Goal: Task Accomplishment & Management: Use online tool/utility

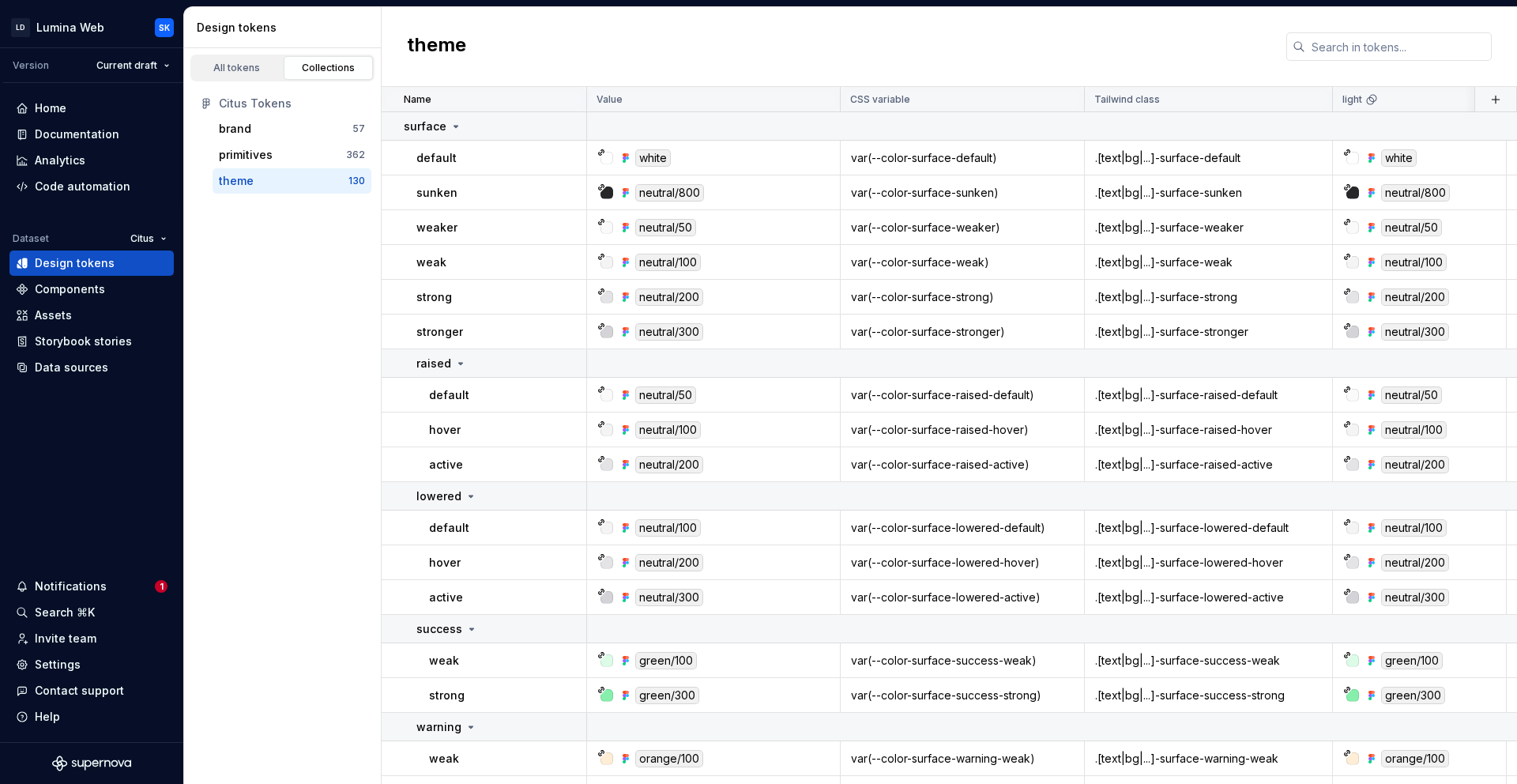
scroll to position [2, 0]
click at [108, 638] on div "Invite team" at bounding box center [92, 638] width 152 height 16
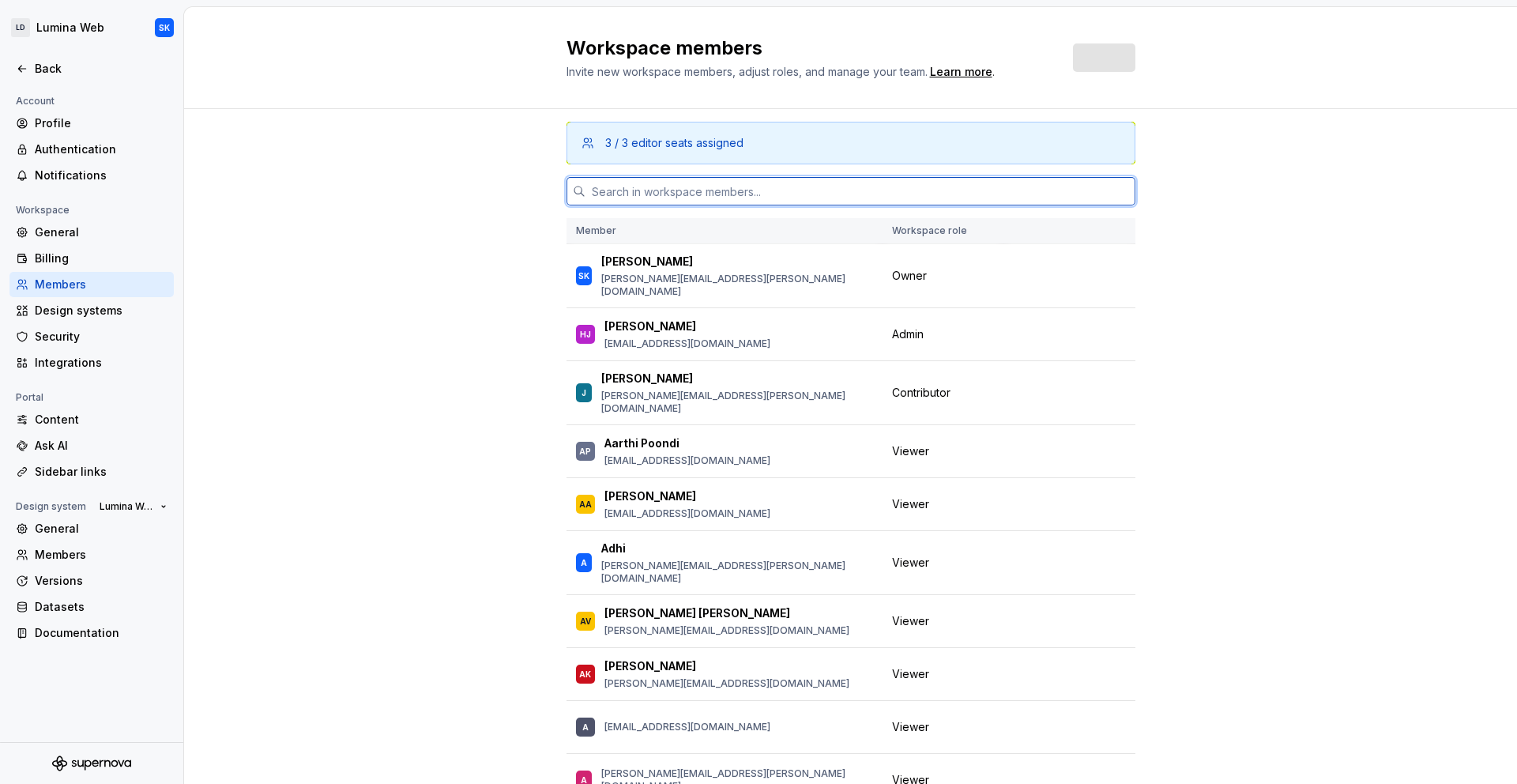
click at [668, 195] on input "text" at bounding box center [861, 191] width 550 height 28
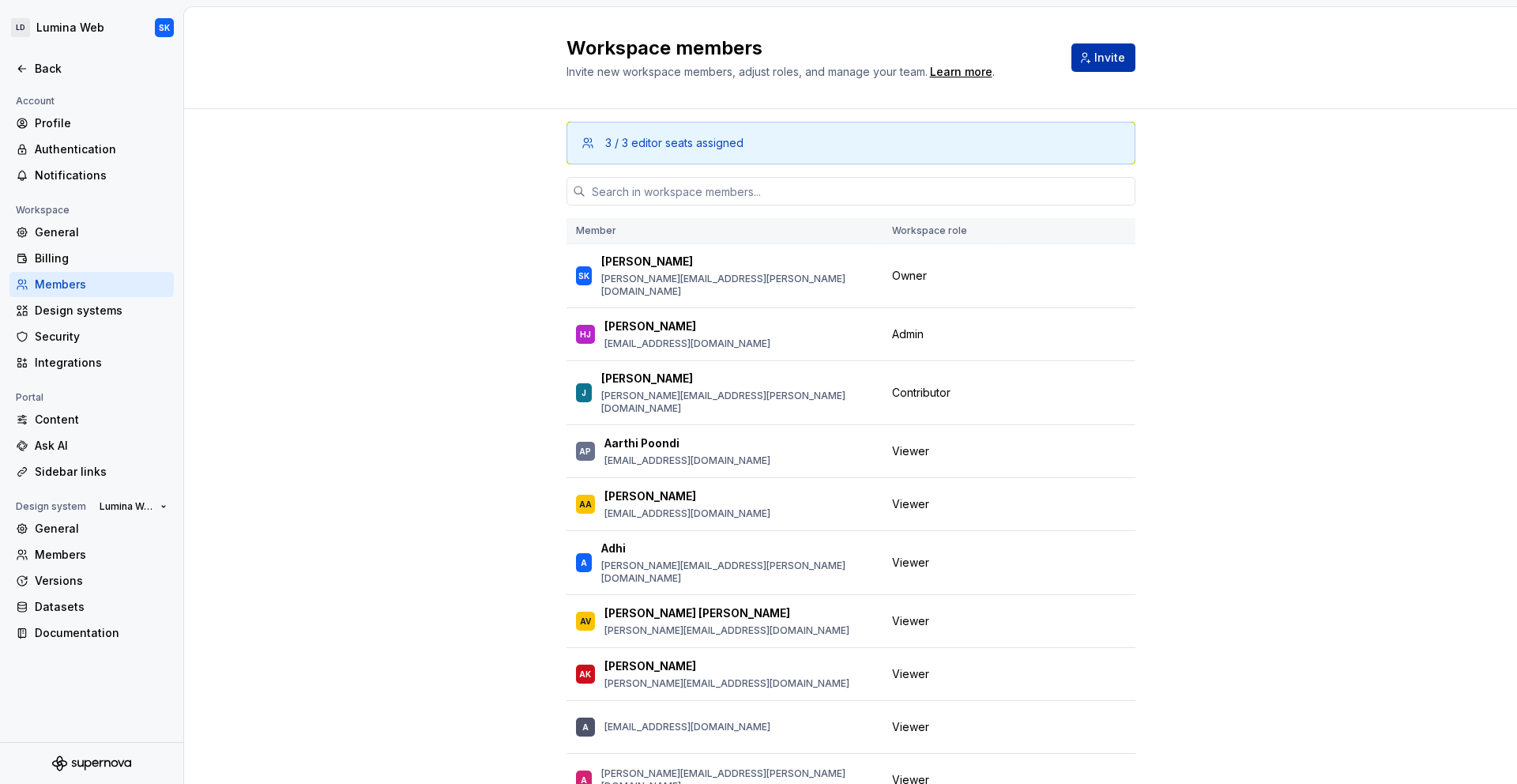
click at [1098, 58] on span "Invite" at bounding box center [1109, 58] width 31 height 16
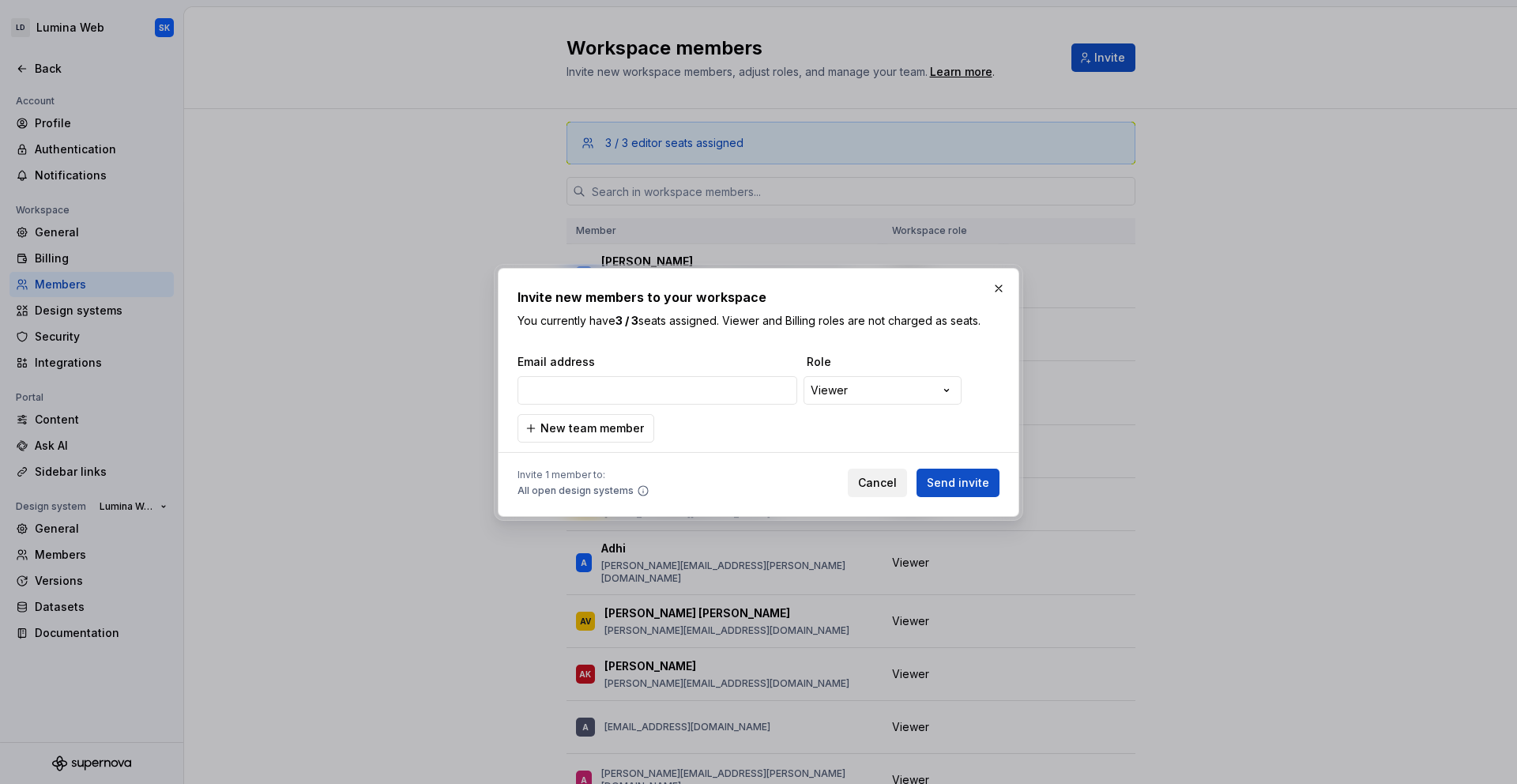
type input "[EMAIL_ADDRESS][PERSON_NAME][DOMAIN_NAME]"
click at [848, 411] on div "**********" at bounding box center [758, 397] width 482 height 88
click at [974, 481] on span "Send invite" at bounding box center [959, 483] width 63 height 16
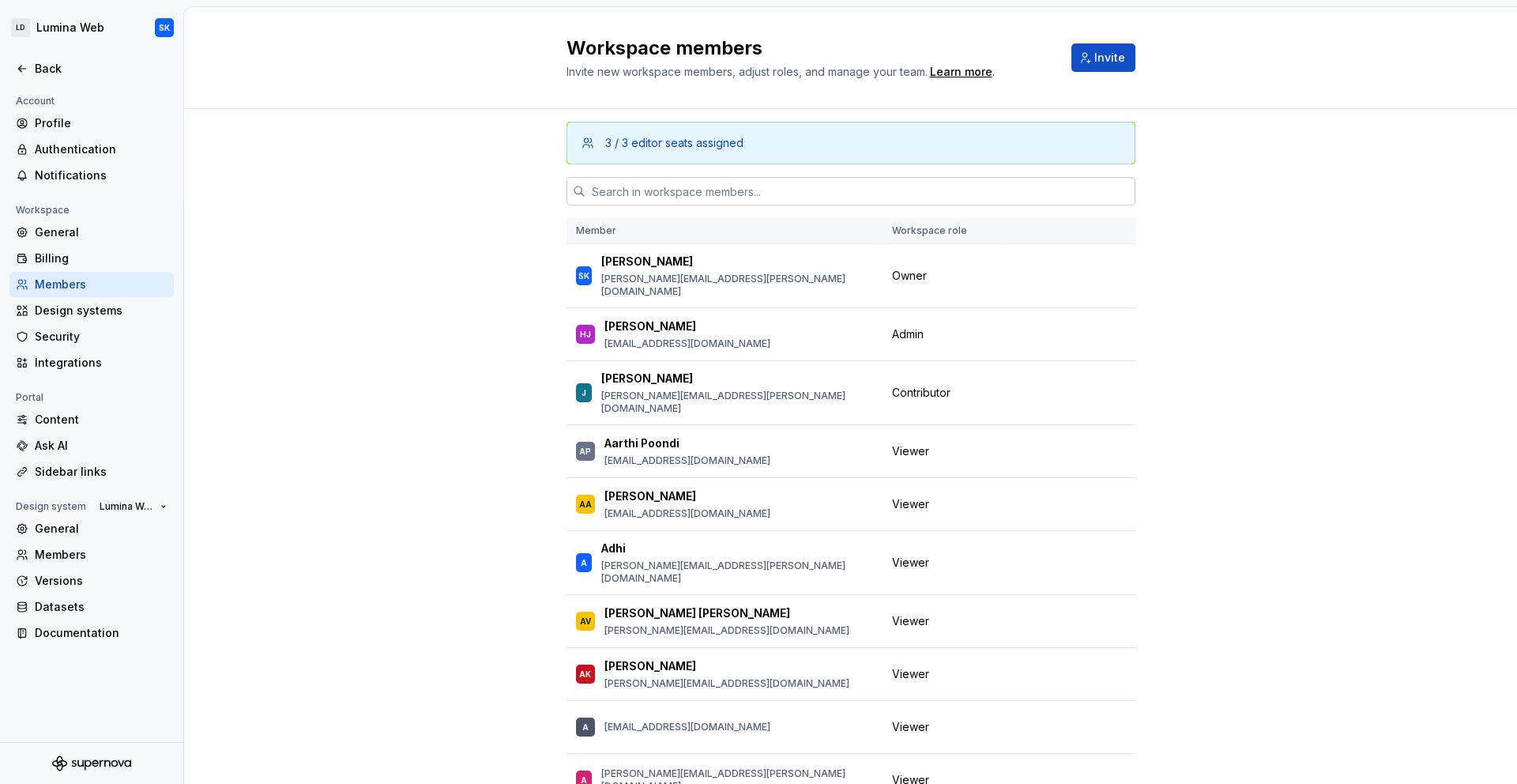
click at [679, 189] on input "text" at bounding box center [861, 191] width 550 height 28
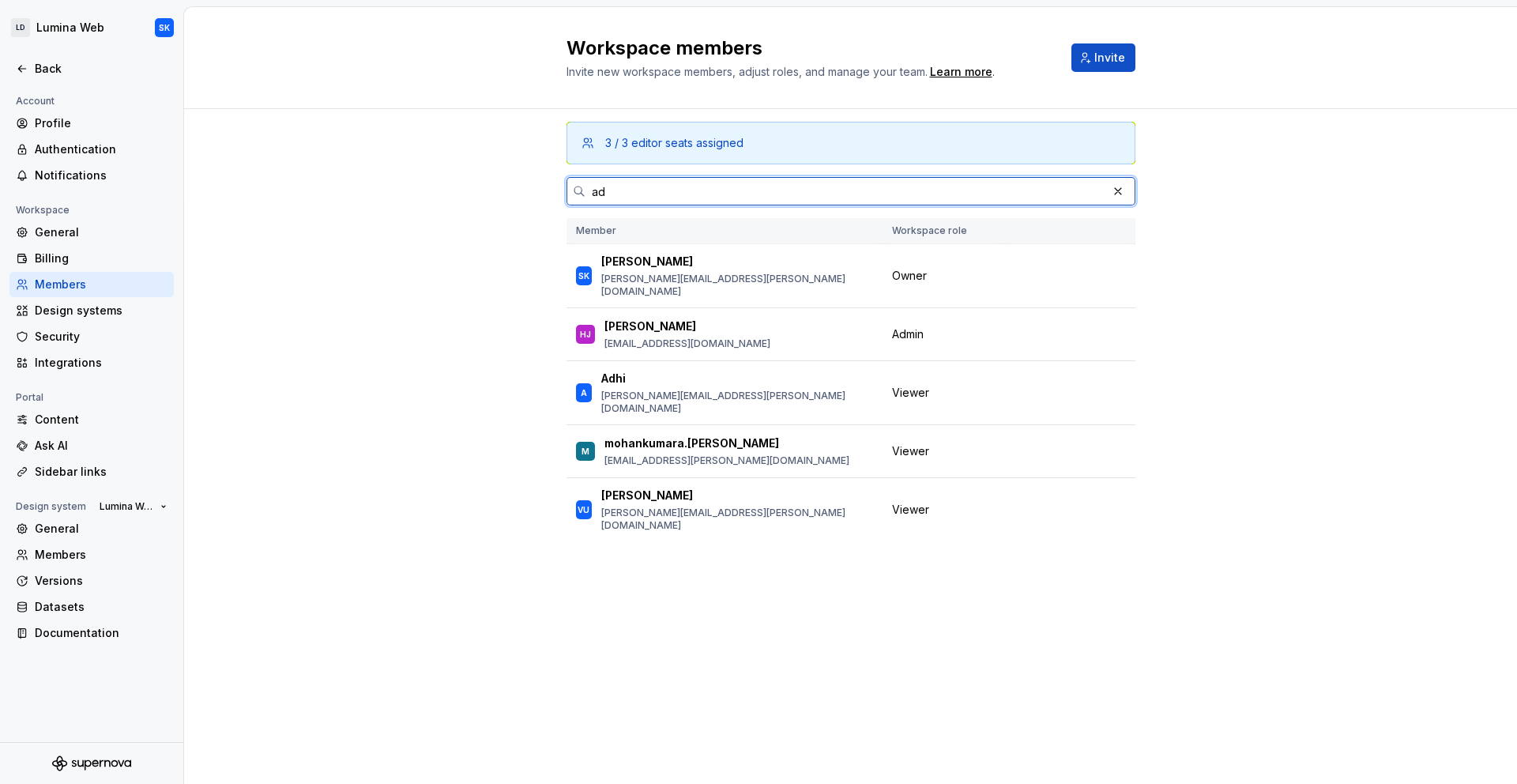
type input "ada"
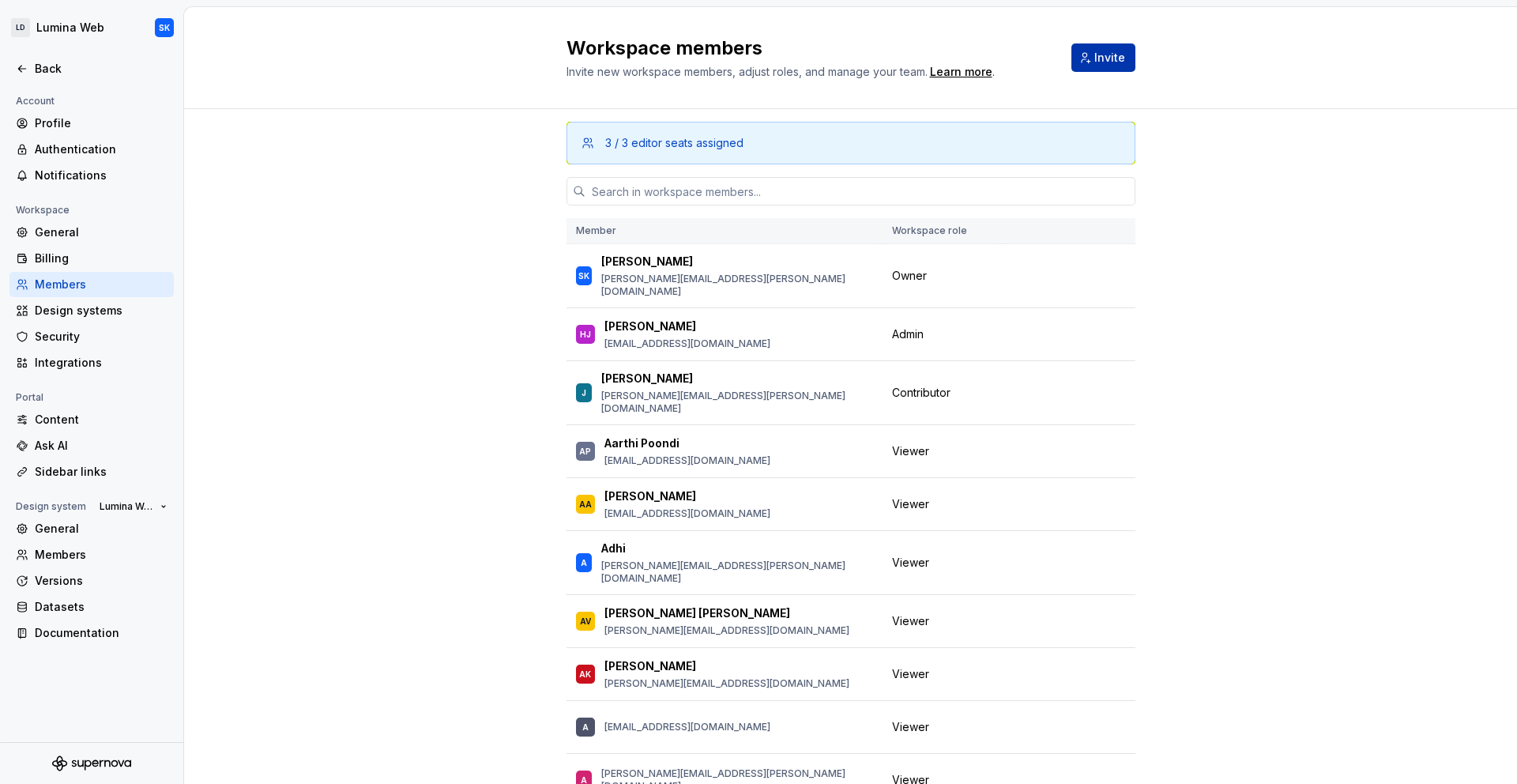
click at [1108, 60] on span "Invite" at bounding box center [1109, 58] width 31 height 16
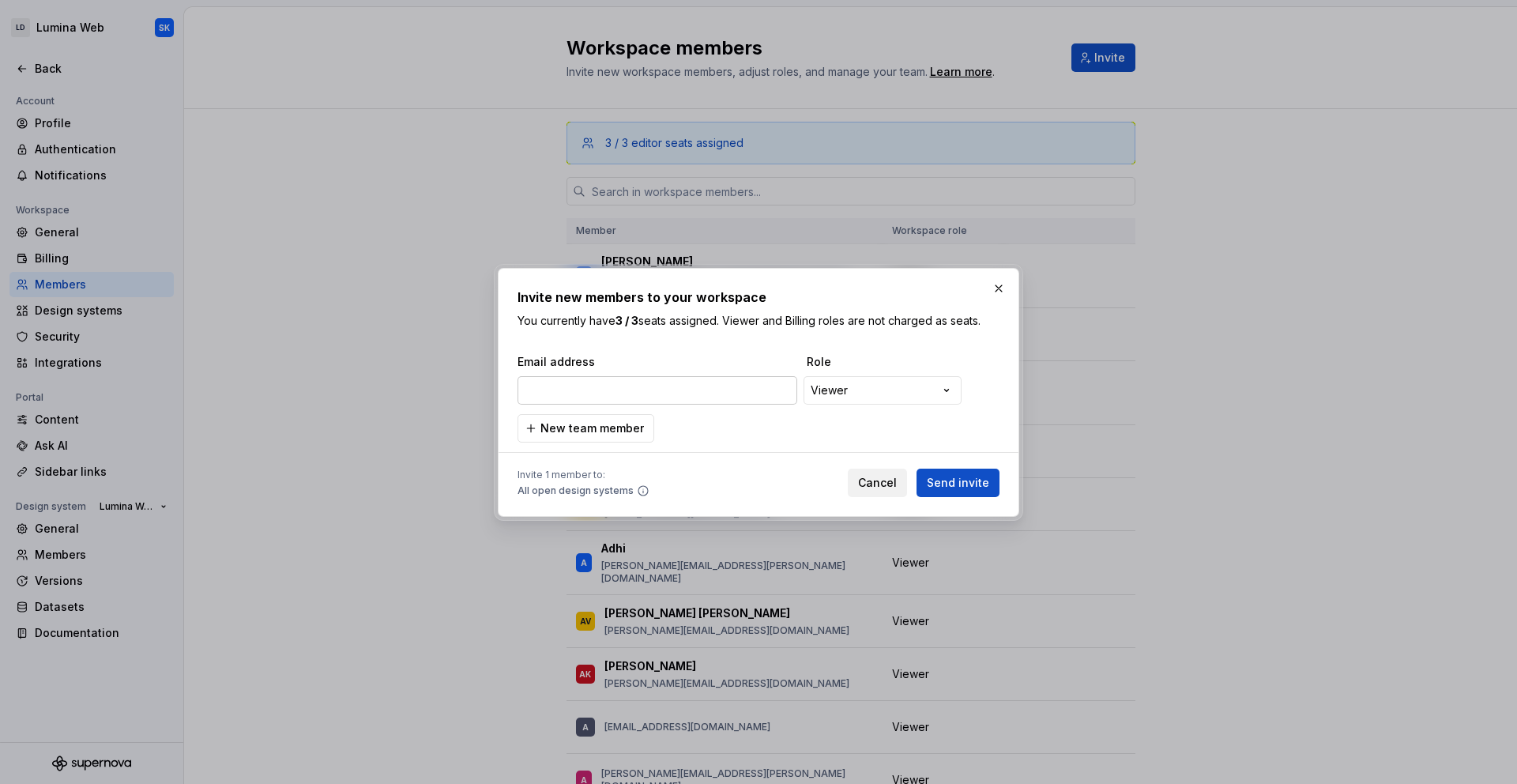
type input "[EMAIL_ADDRESS][DOMAIN_NAME]"
click at [978, 487] on span "Send invite" at bounding box center [959, 483] width 63 height 16
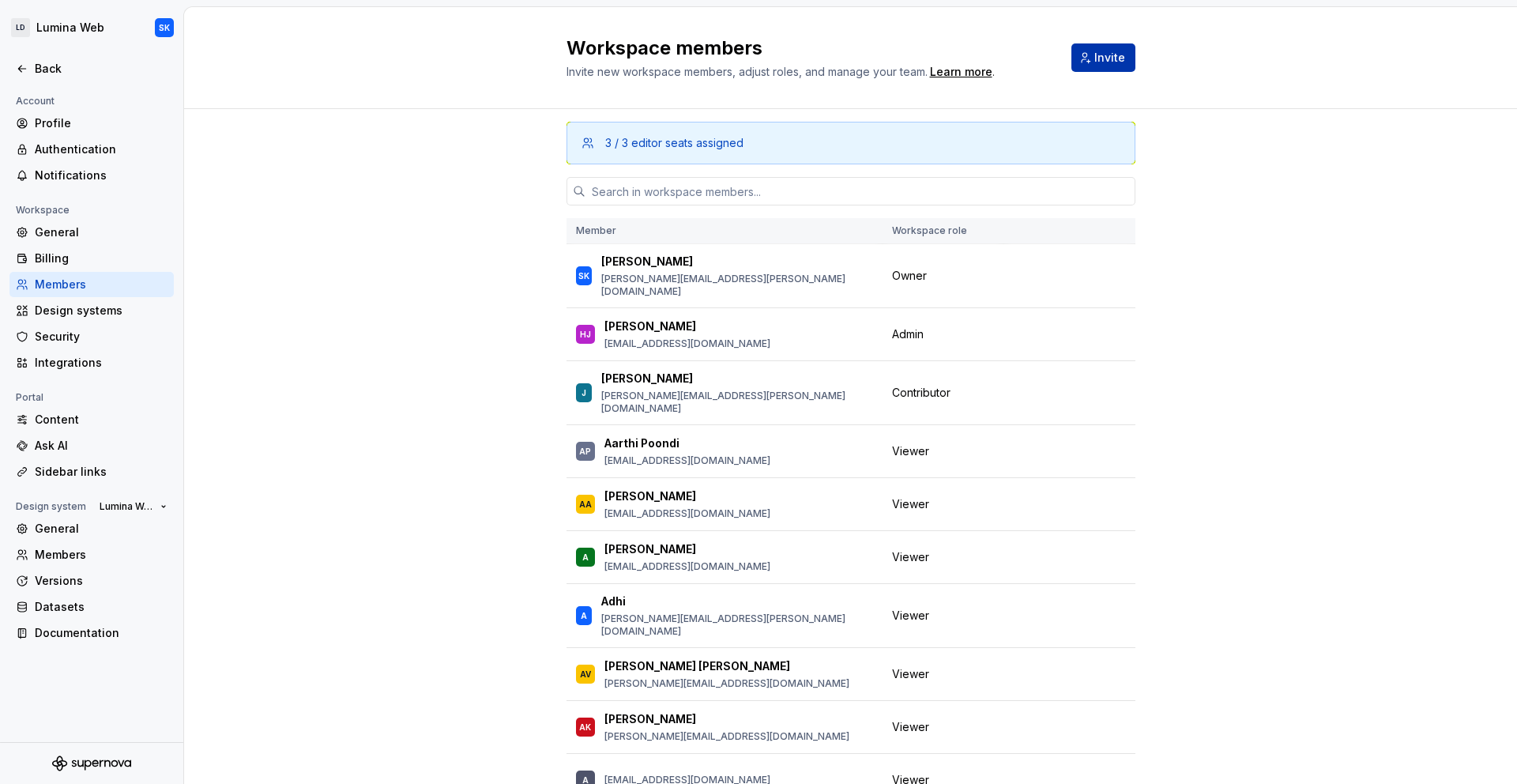
click at [1111, 55] on span "Invite" at bounding box center [1109, 58] width 31 height 16
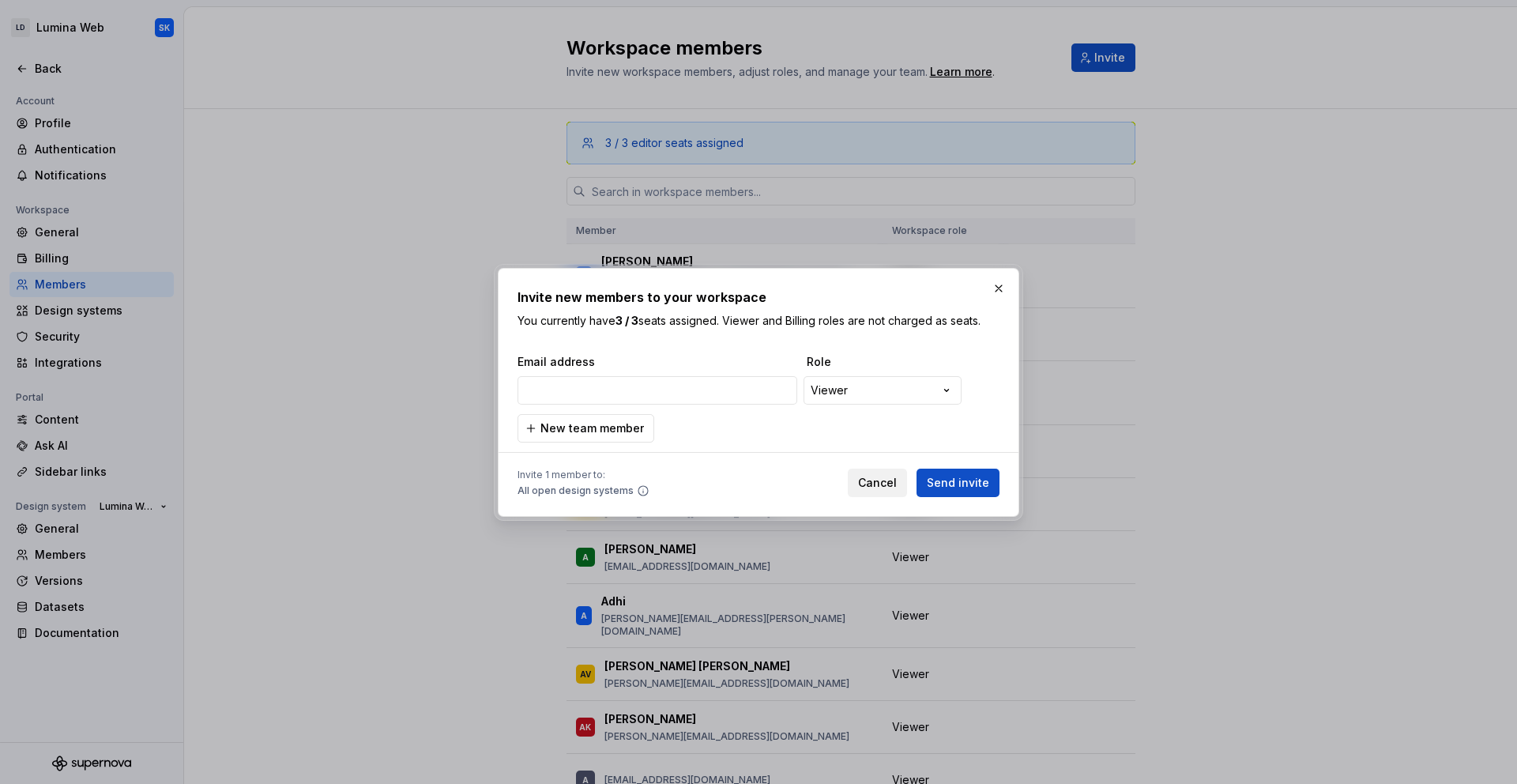
type input "[EMAIL_ADDRESS][DOMAIN_NAME]"
drag, startPoint x: 528, startPoint y: 391, endPoint x: 566, endPoint y: 392, distance: 38.0
click at [566, 392] on input "[EMAIL_ADDRESS][DOMAIN_NAME]" at bounding box center [657, 391] width 280 height 28
click at [826, 425] on div "**********" at bounding box center [758, 397] width 482 height 88
click at [966, 477] on span "Send invite" at bounding box center [959, 483] width 63 height 16
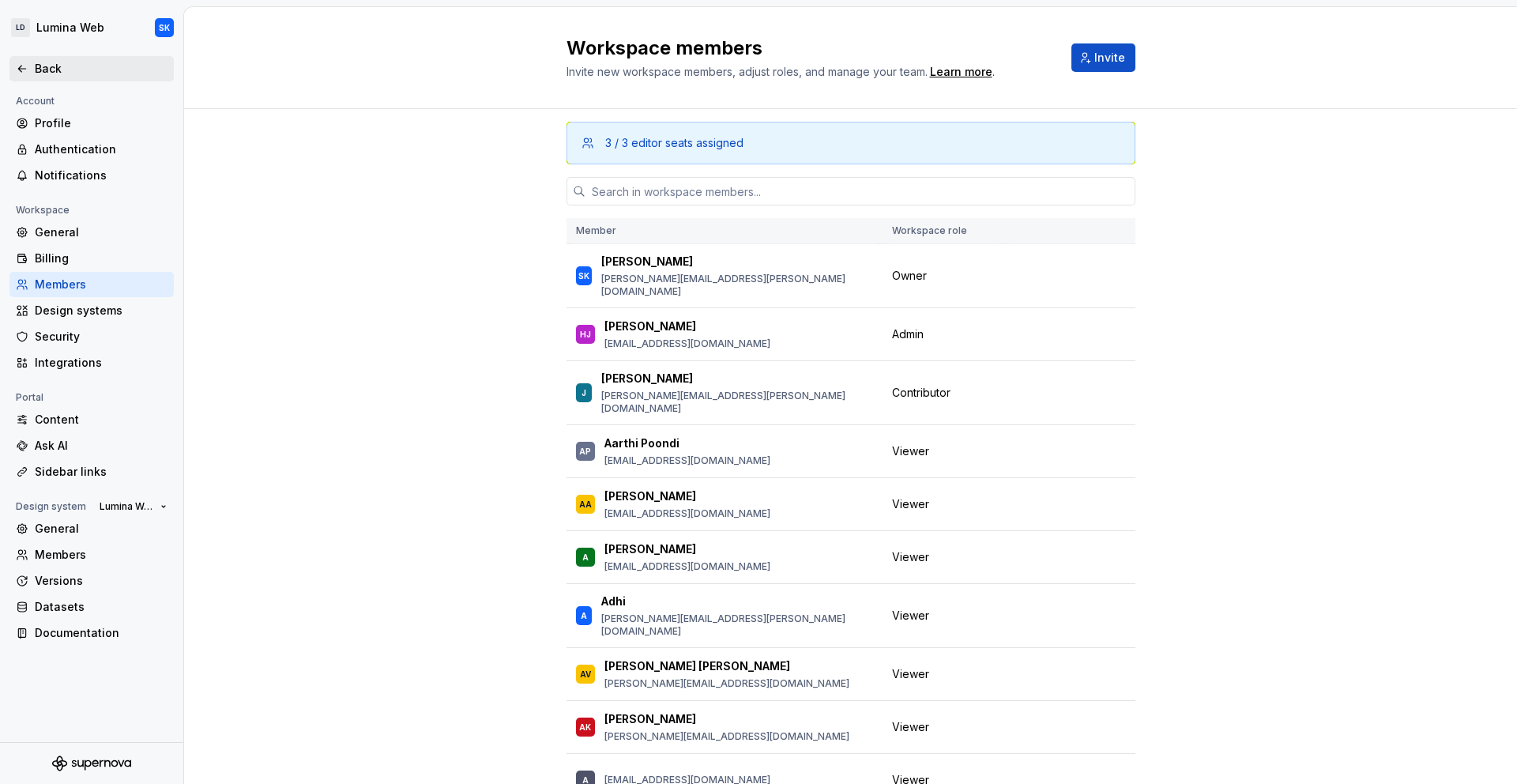
click at [68, 72] on div "Back" at bounding box center [101, 68] width 133 height 16
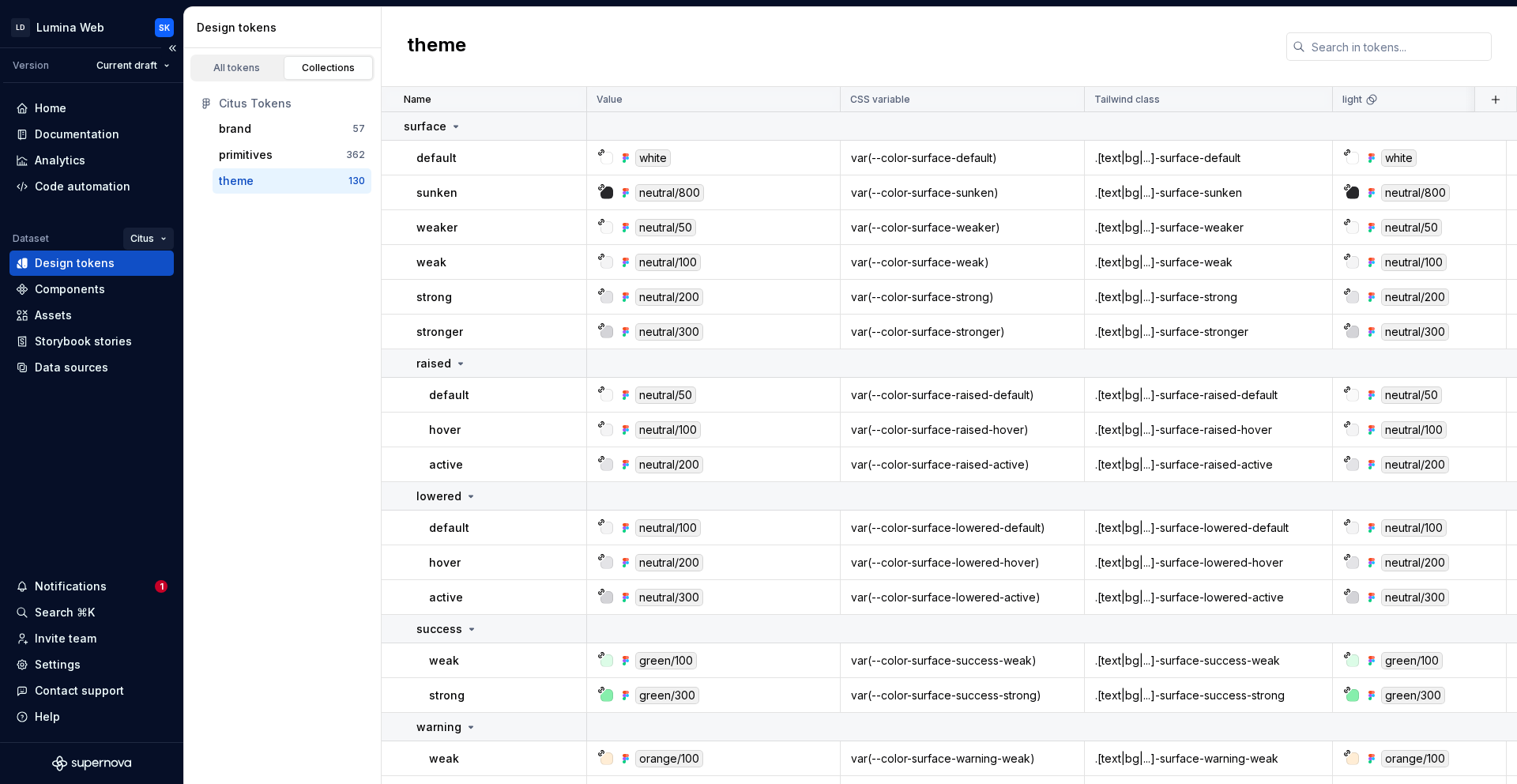
click at [152, 233] on html "LD Lumina Web SK Version Current draft Home Documentation Analytics Code automa…" at bounding box center [758, 392] width 1517 height 784
click at [287, 229] on html "LD Lumina Web SK Version Current draft Home Documentation Analytics Code automa…" at bounding box center [758, 392] width 1517 height 784
click at [86, 642] on div "Invite team" at bounding box center [65, 638] width 62 height 16
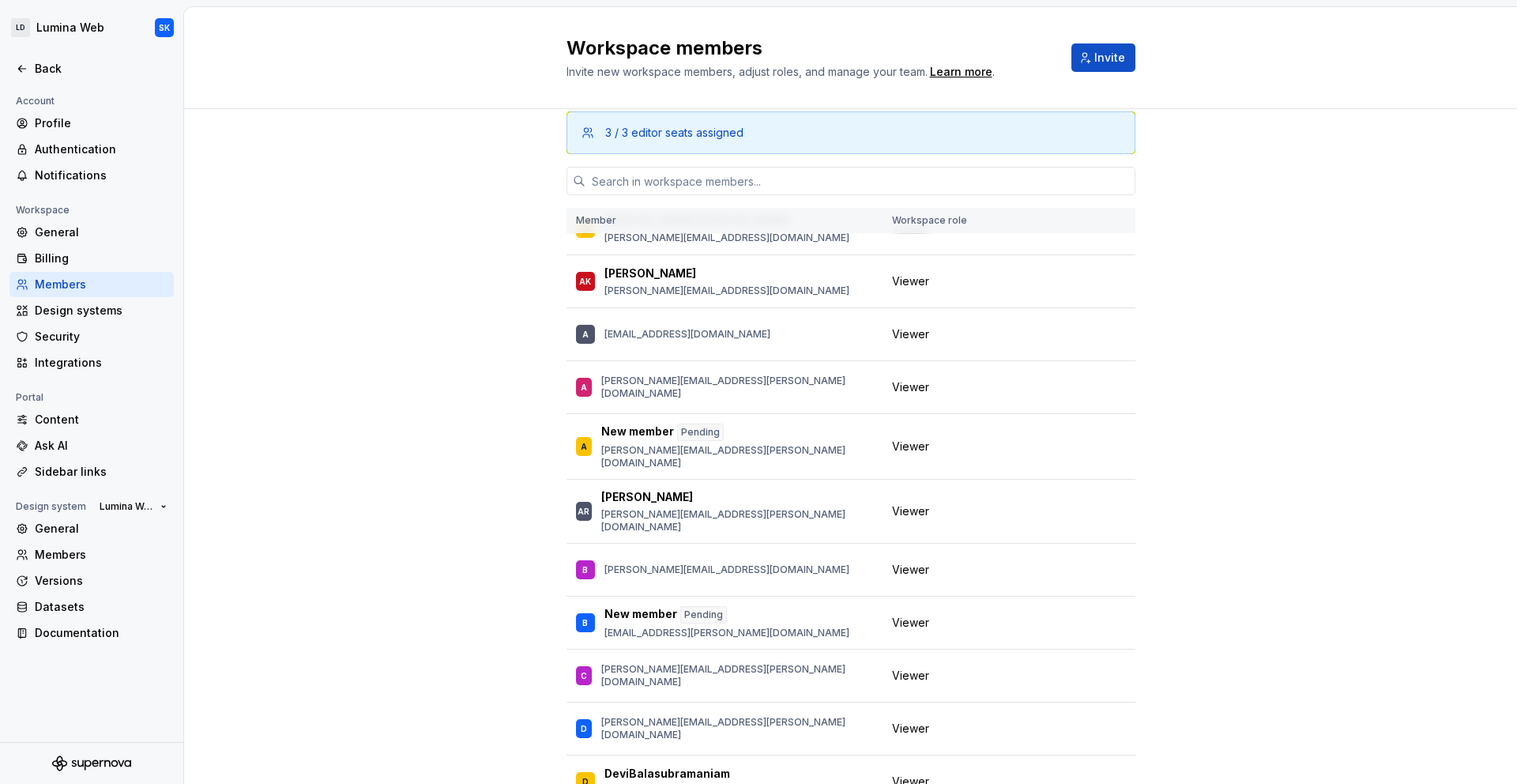
scroll to position [447, 0]
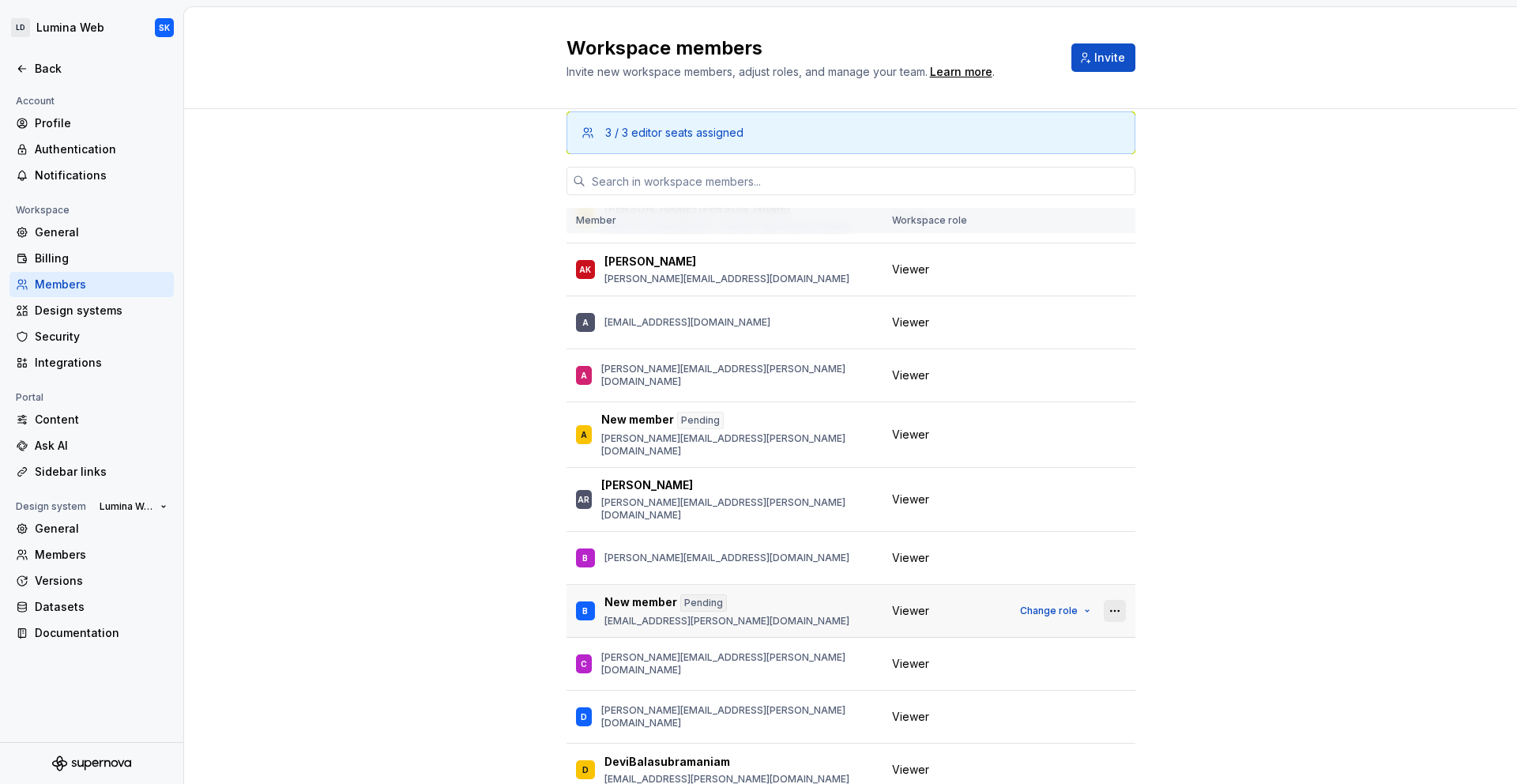
click at [1104, 600] on button "button" at bounding box center [1114, 611] width 22 height 22
click at [1045, 610] on div "Remove from workspace" at bounding box center [1000, 617] width 137 height 16
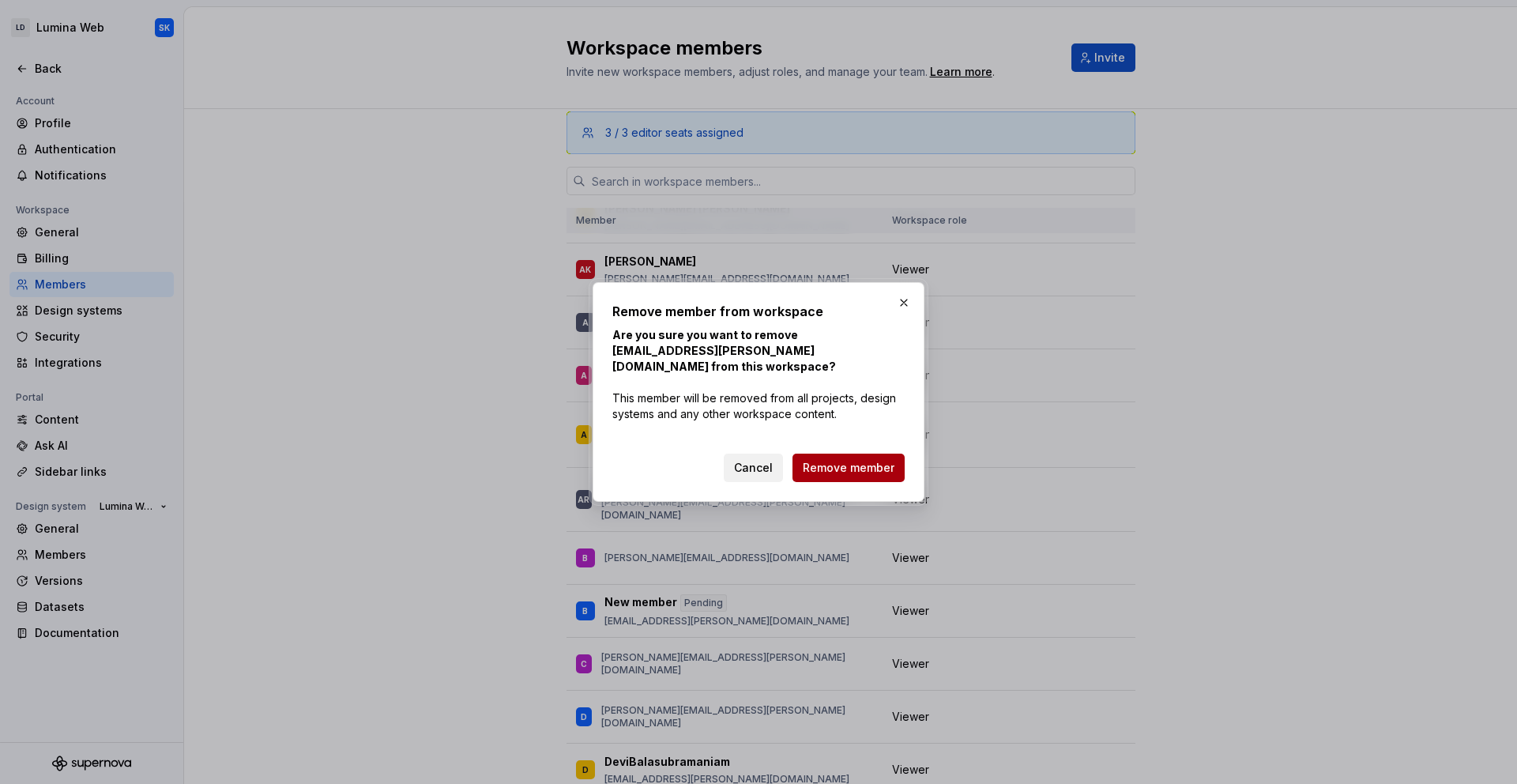
click at [868, 468] on span "Remove member" at bounding box center [849, 467] width 92 height 16
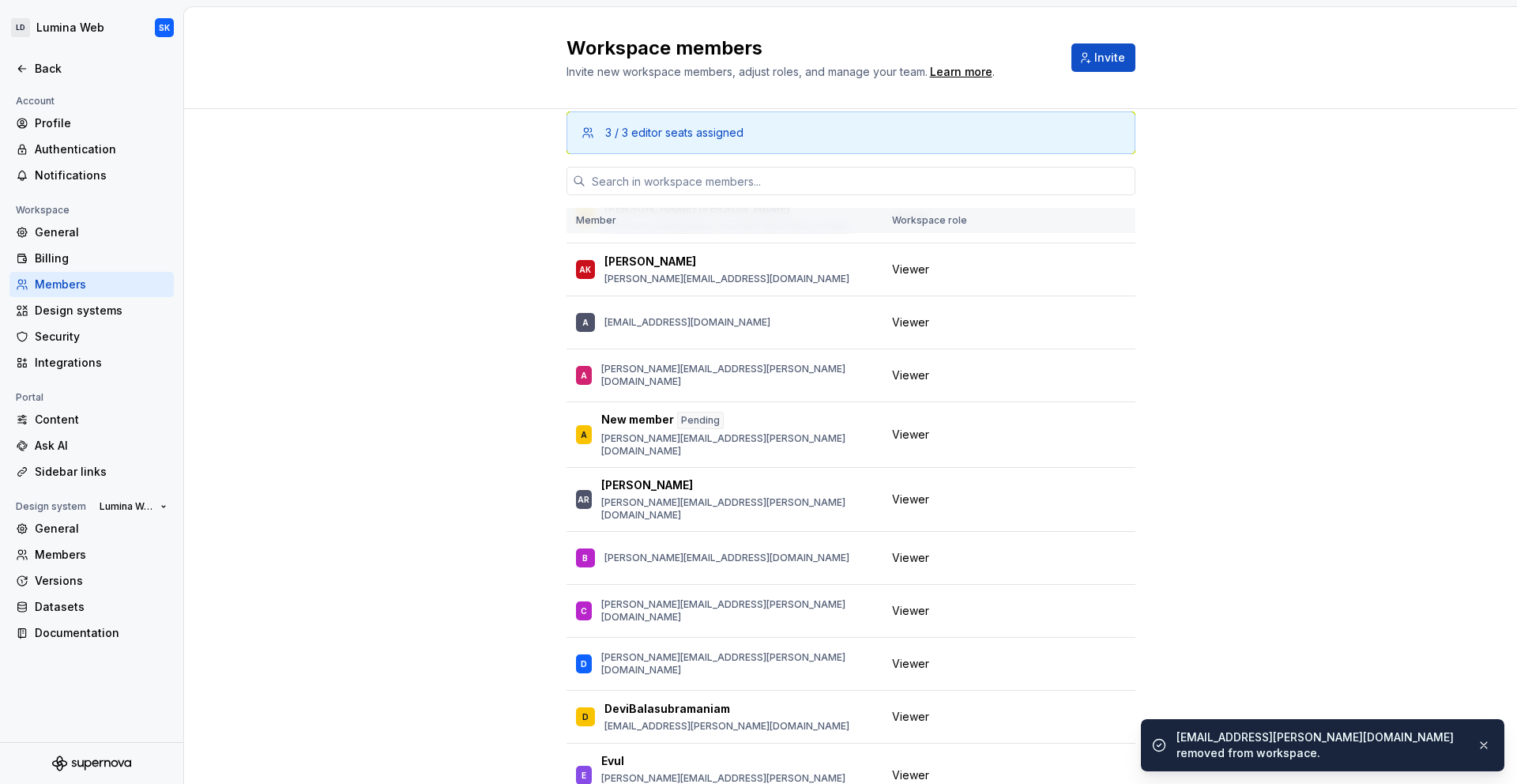
click at [1132, 54] on div "Workspace members Invite new workspace members, adjust roles, and manage your t…" at bounding box center [850, 59] width 1333 height 102
click at [1116, 55] on span "Invite" at bounding box center [1109, 58] width 31 height 16
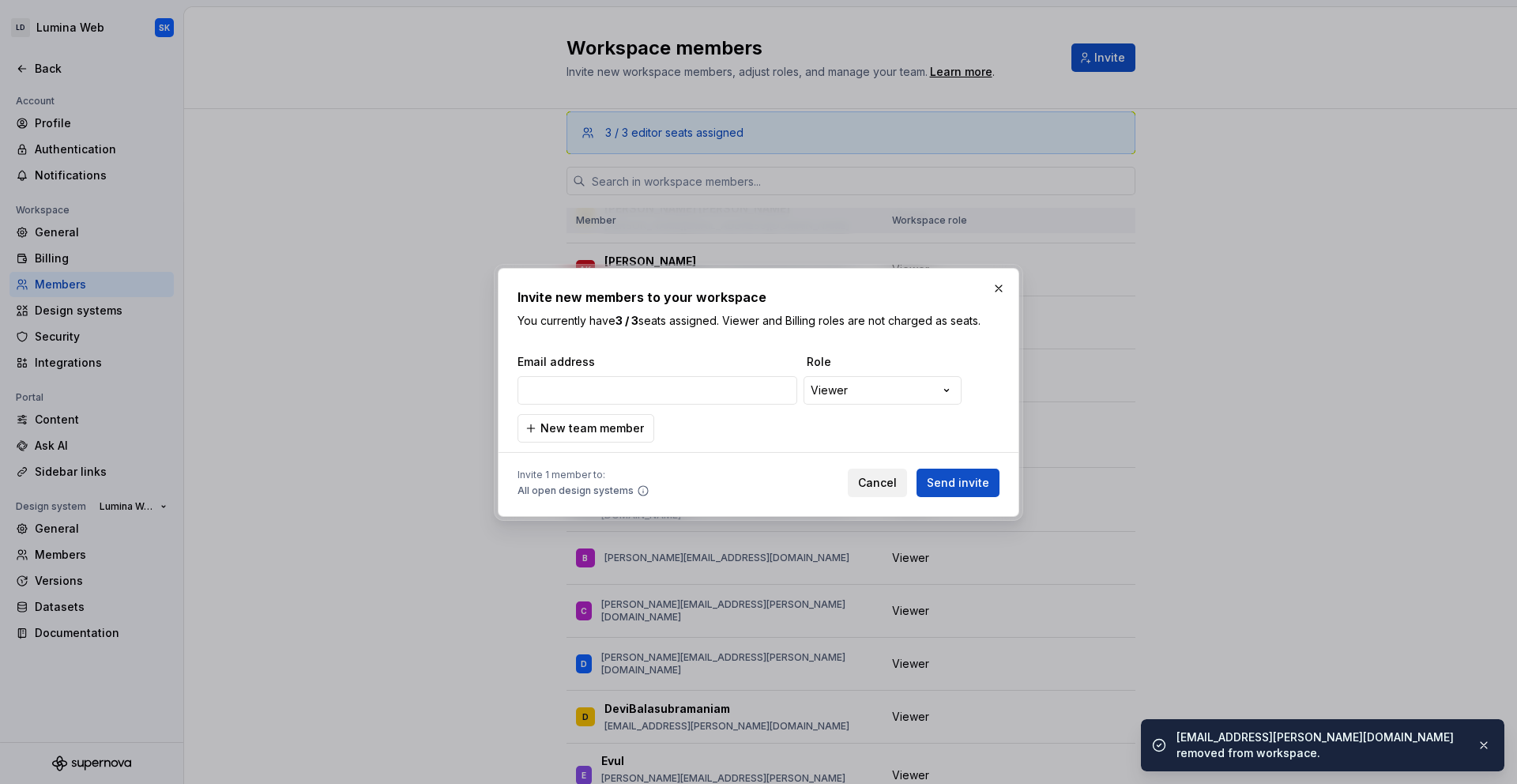
type input "[EMAIL_ADDRESS][PERSON_NAME][DOMAIN_NAME]"
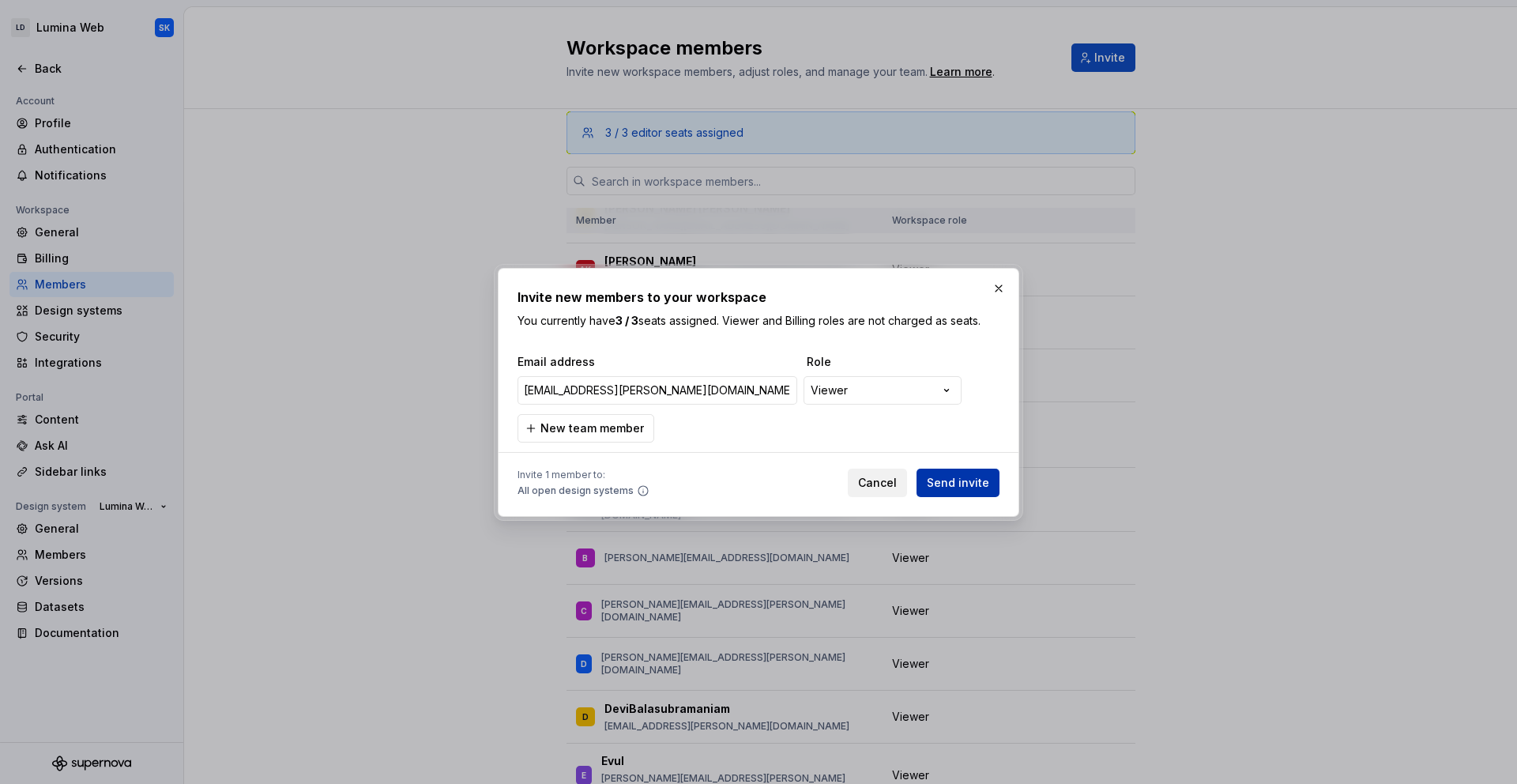
click at [952, 483] on span "Send invite" at bounding box center [959, 483] width 63 height 16
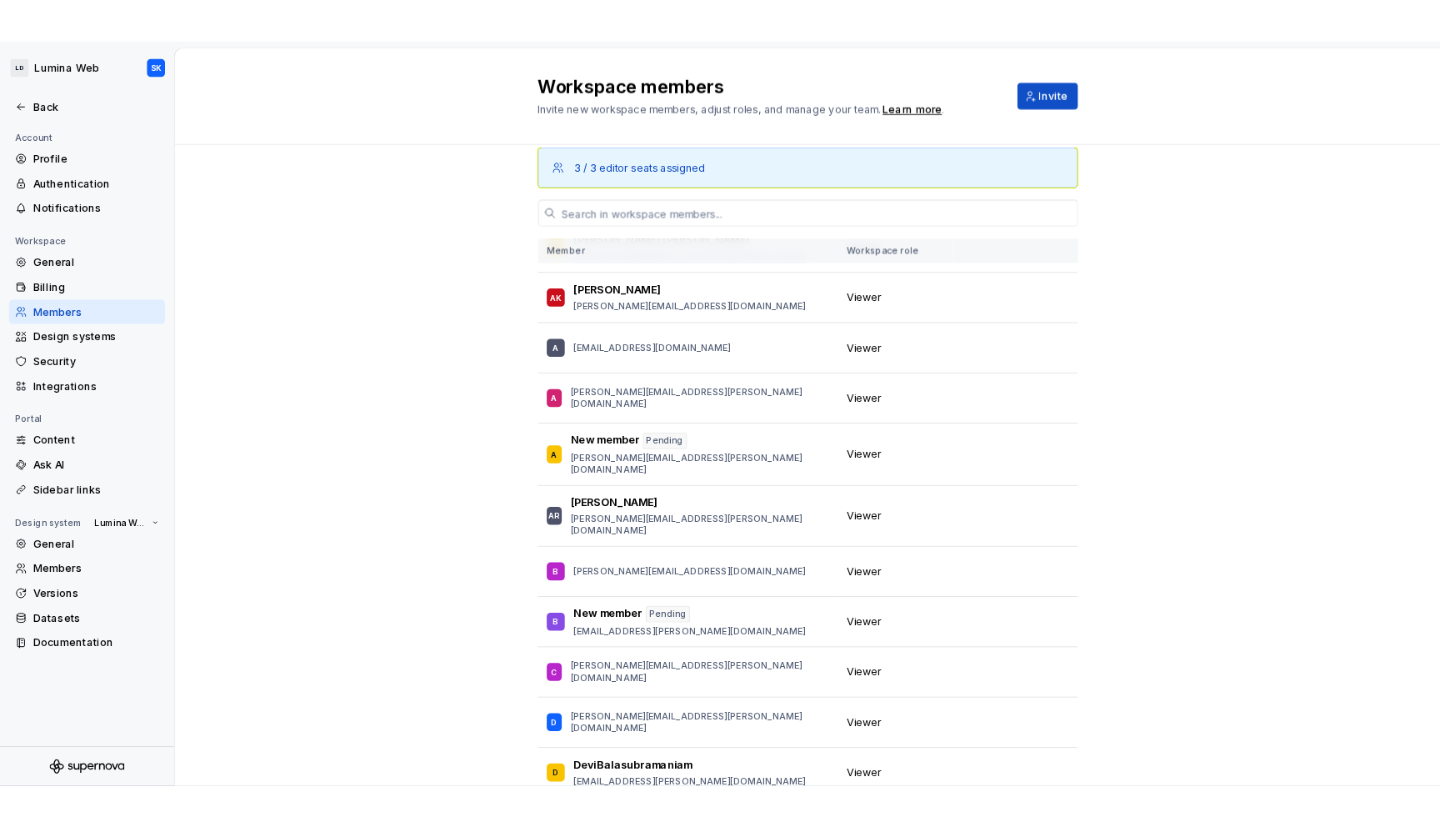
scroll to position [0, 0]
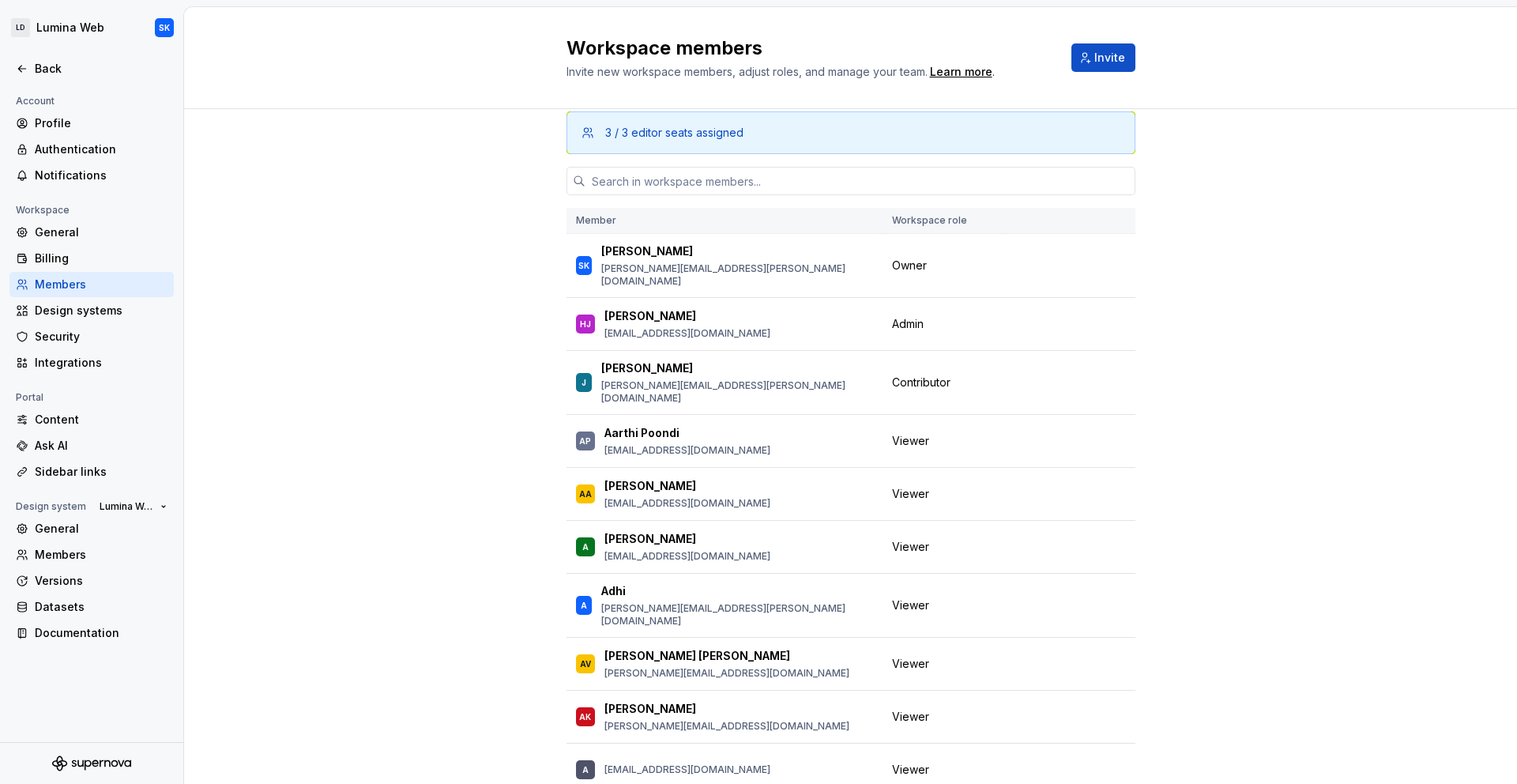
click at [395, 166] on div "3 / 3 editor seats assigned Member Workspace role SK [PERSON_NAME] [PERSON_NAME…" at bounding box center [850, 486] width 1333 height 776
click at [88, 69] on div "Back" at bounding box center [101, 68] width 133 height 16
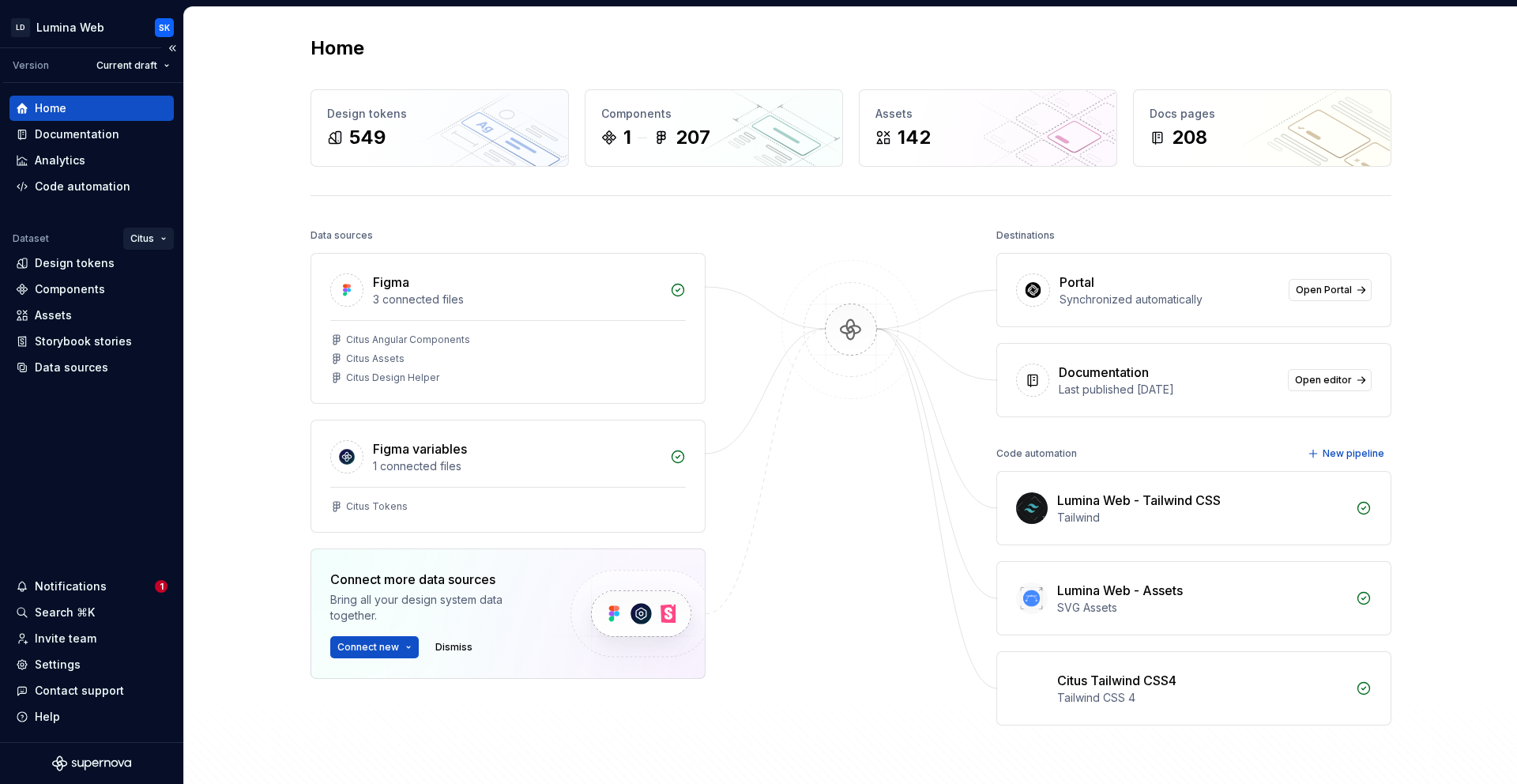
click at [149, 239] on html "LD Lumina Web SK Version Current draft Home Documentation Analytics Code automa…" at bounding box center [758, 392] width 1517 height 784
click at [262, 201] on html "LD Lumina Web SK Version Current draft Home Documentation Analytics Code automa…" at bounding box center [758, 392] width 1517 height 784
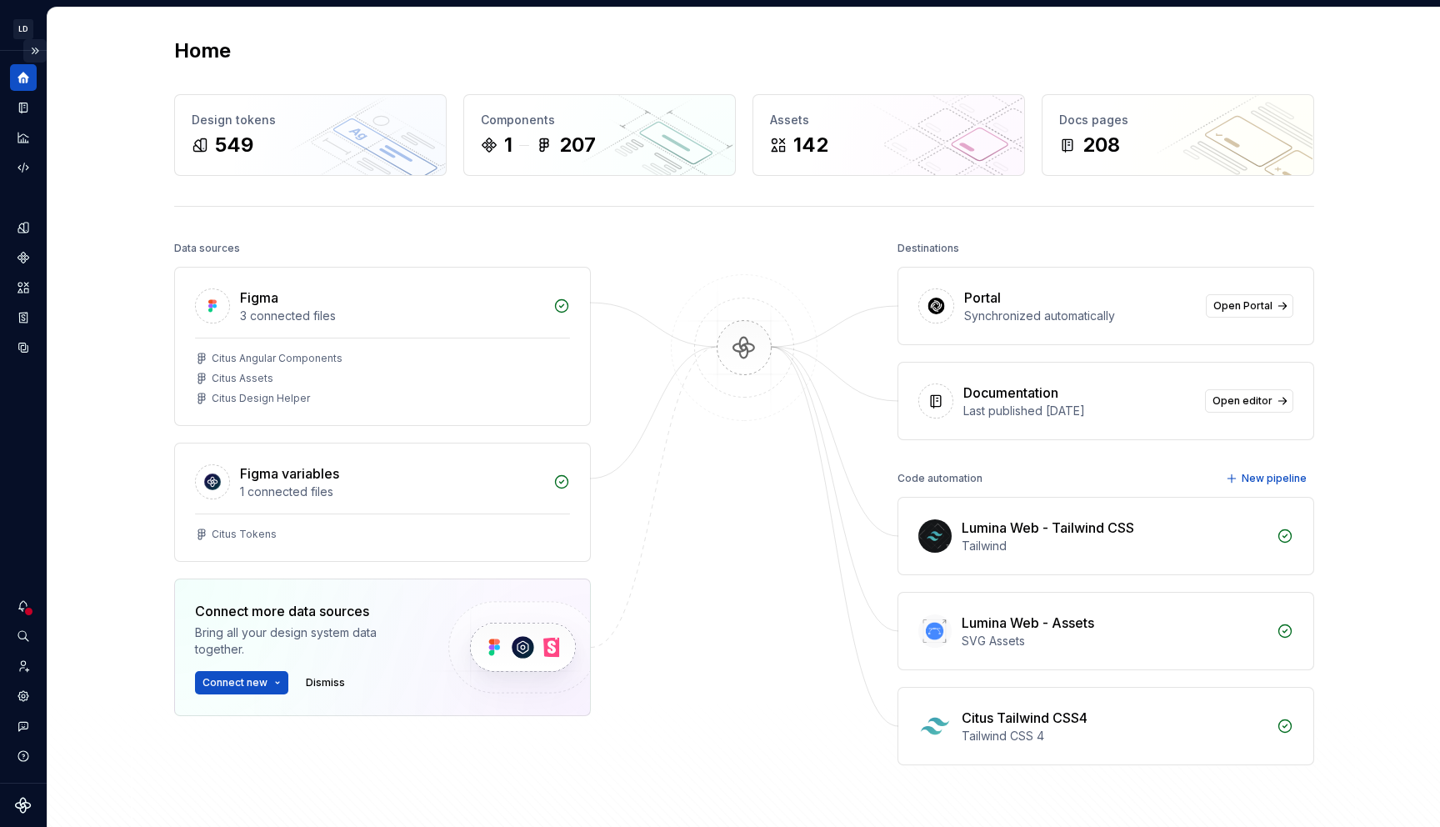
click at [38, 53] on button "Expand sidebar" at bounding box center [34, 50] width 23 height 23
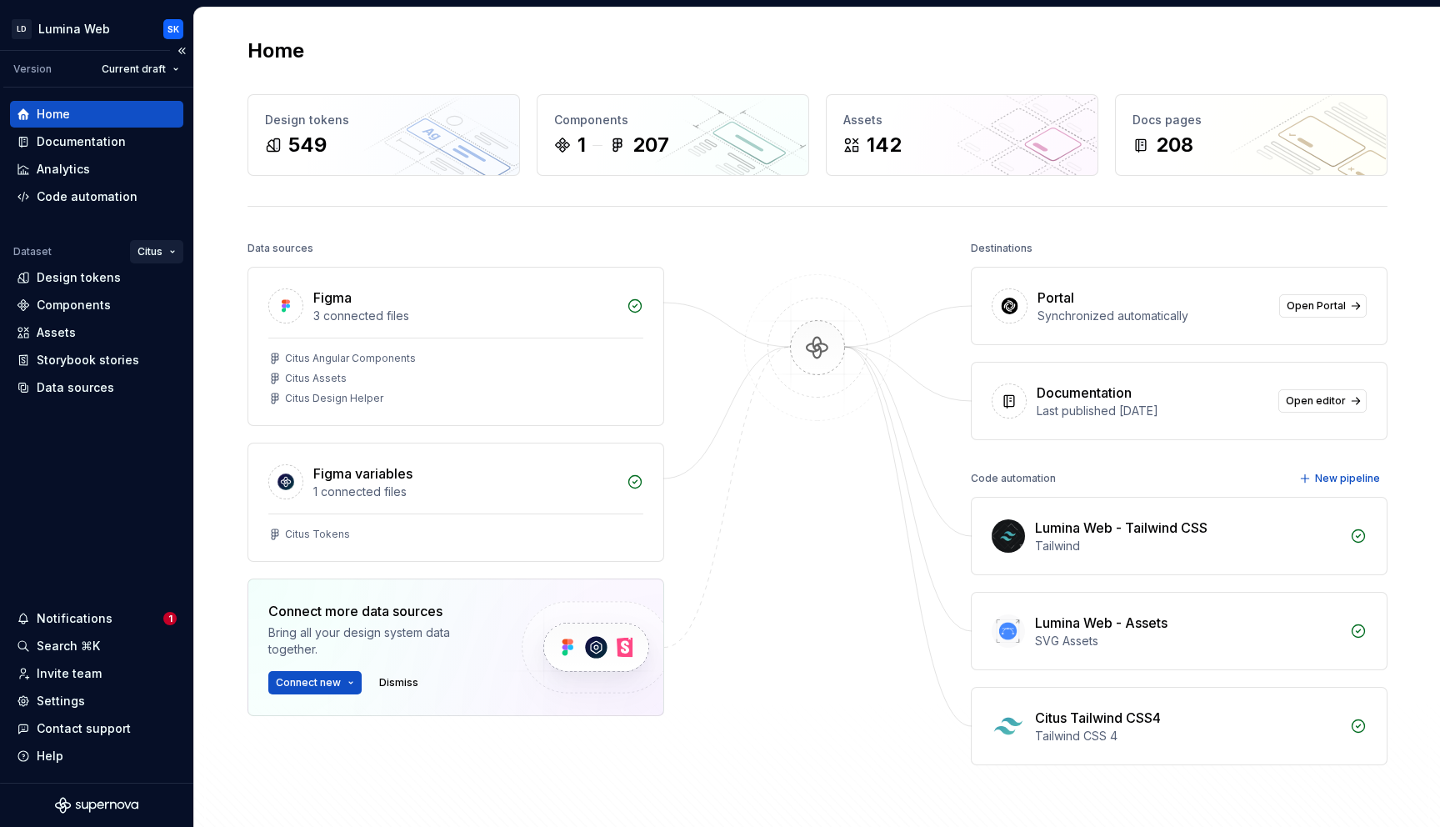
click at [160, 253] on html "LD Lumina Web SK Version Current draft Home Documentation Analytics Code automa…" at bounding box center [720, 413] width 1440 height 827
click at [193, 334] on div "MxC-HH" at bounding box center [216, 337] width 108 height 17
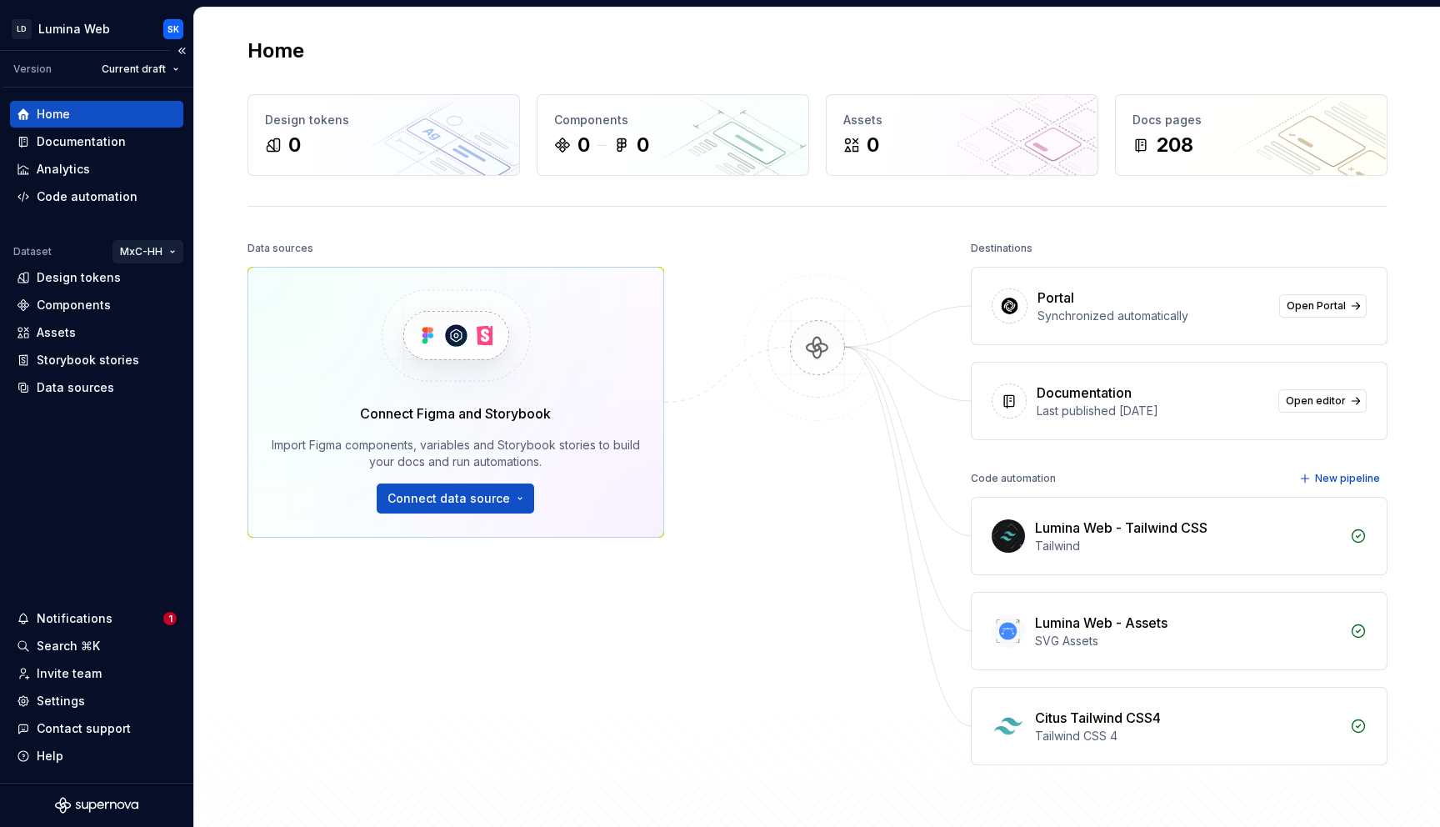
click at [130, 253] on html "LD Lumina Web SK Version Current draft Home Documentation Analytics Code automa…" at bounding box center [720, 413] width 1440 height 827
click at [268, 245] on html "LD Lumina Web SK Version Current draft Home Documentation Analytics Code automa…" at bounding box center [720, 413] width 1440 height 827
click at [176, 251] on html "LD Lumina Web SK Version Current draft Home Documentation Analytics Code automa…" at bounding box center [720, 413] width 1440 height 827
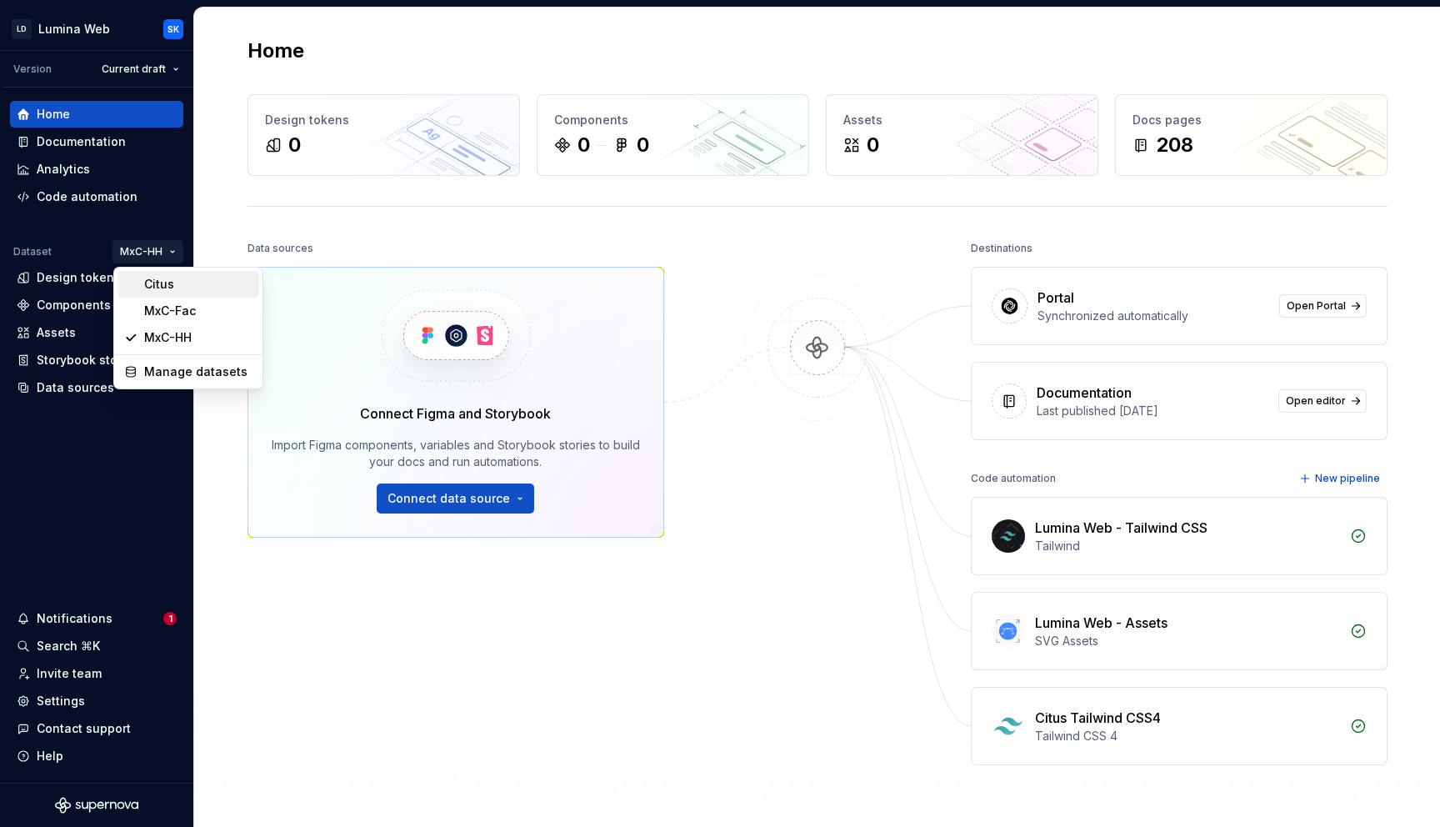
click at [168, 280] on div "Citus" at bounding box center [198, 284] width 108 height 17
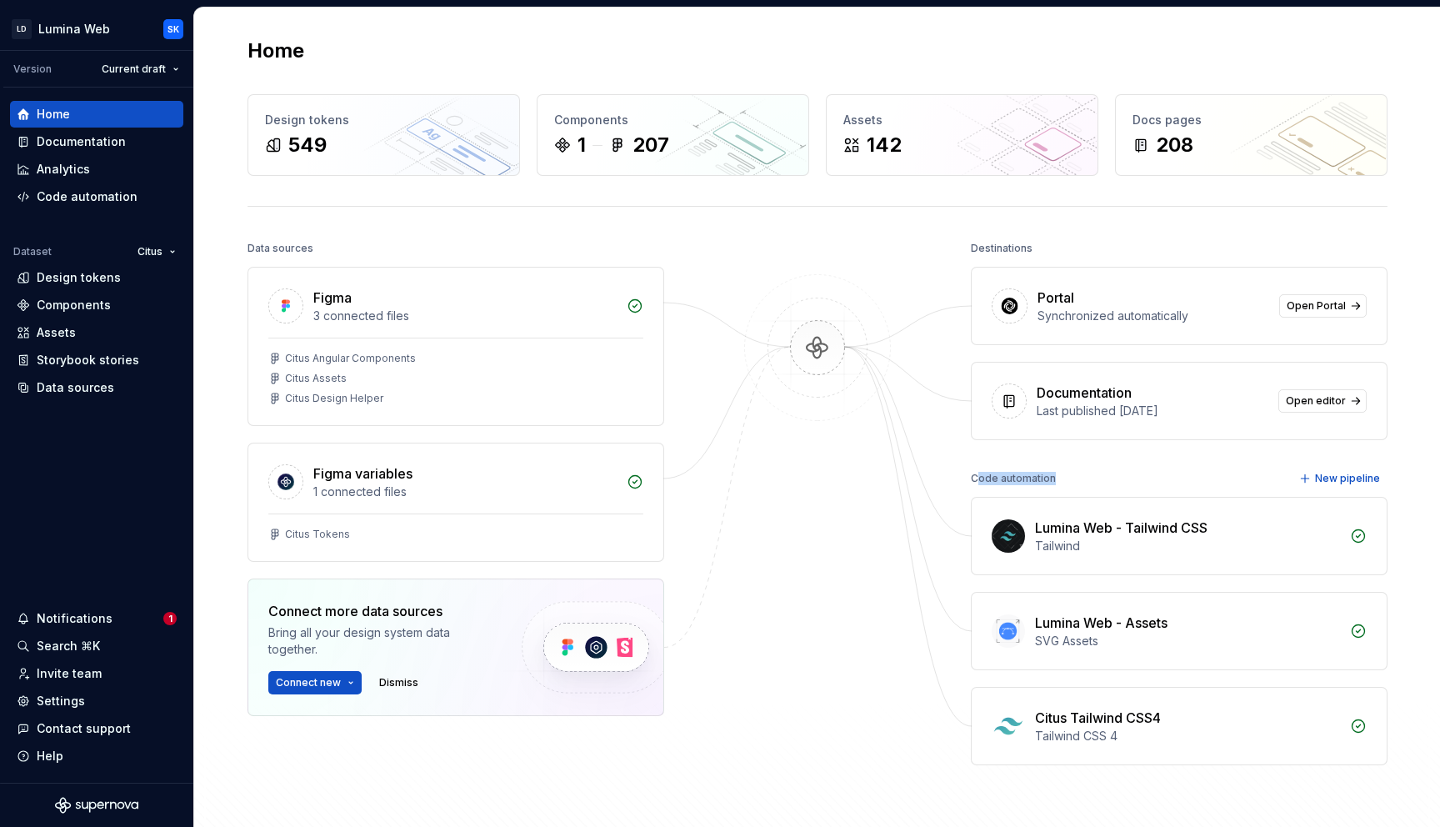
drag, startPoint x: 976, startPoint y: 478, endPoint x: 1066, endPoint y: 478, distance: 90.0
click at [1066, 478] on div "Code automation New pipeline" at bounding box center [1179, 478] width 417 height 23
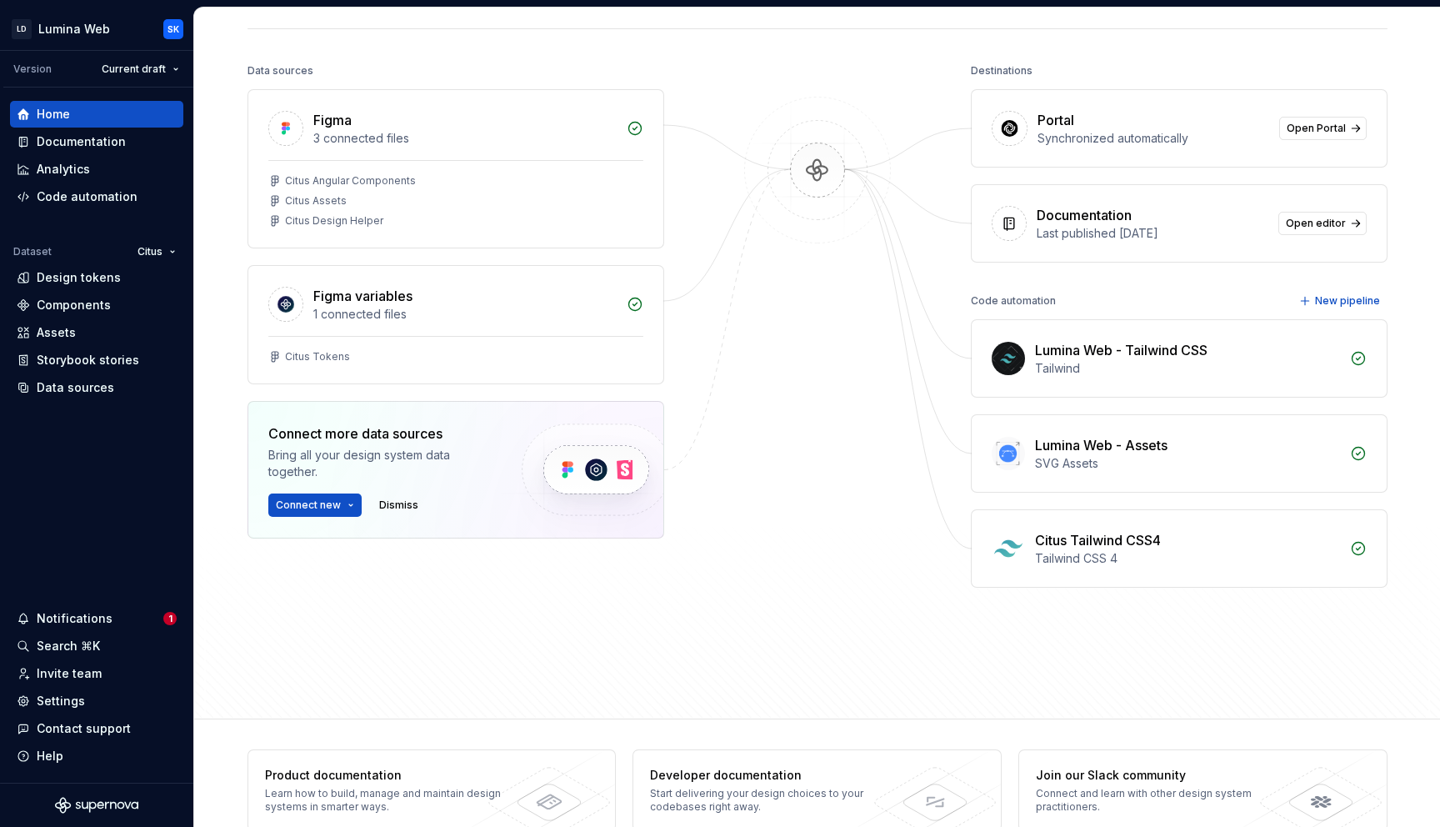
scroll to position [179, 0]
click at [1342, 294] on span "New pipeline" at bounding box center [1347, 299] width 65 height 13
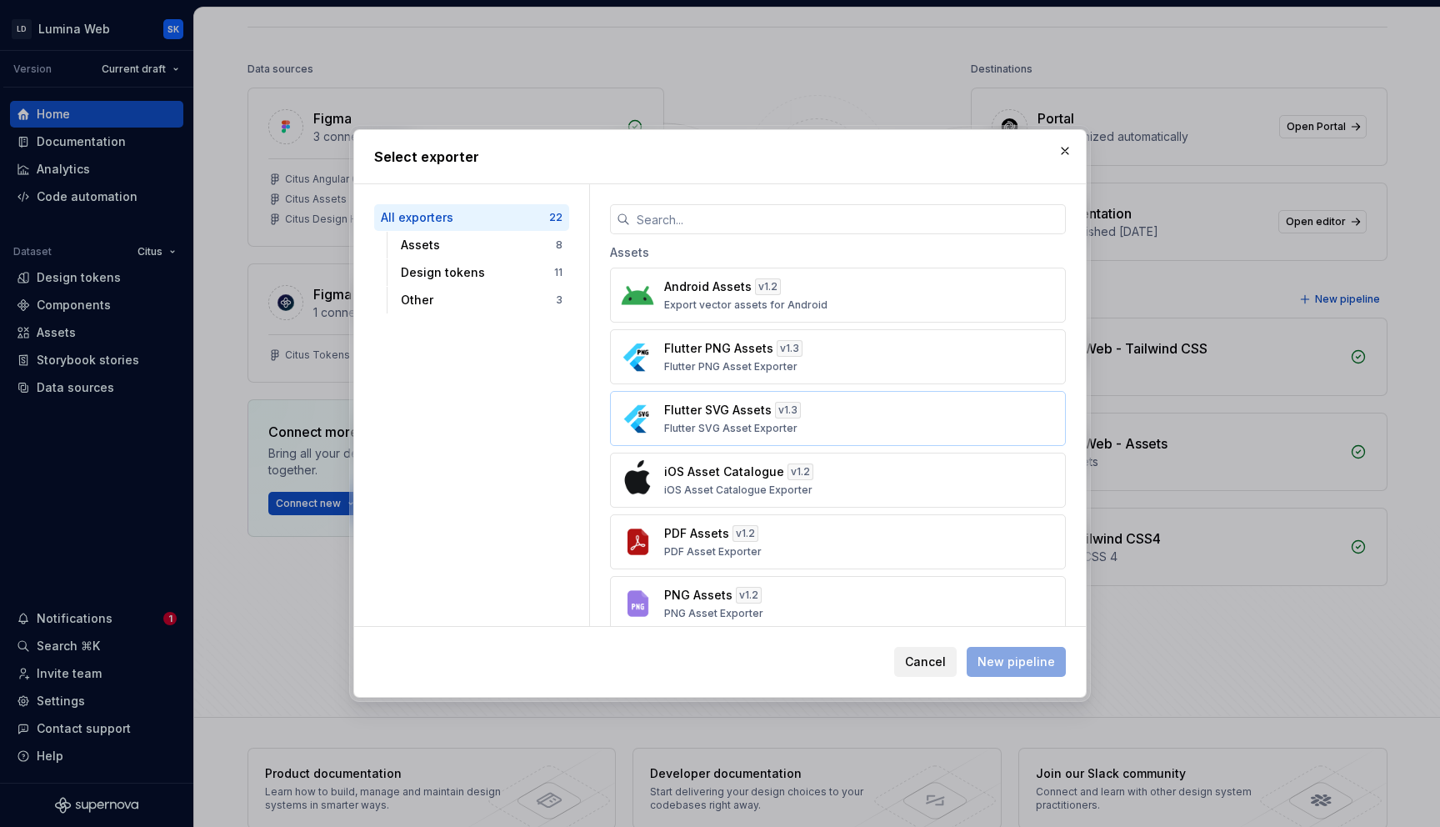
scroll to position [25, 0]
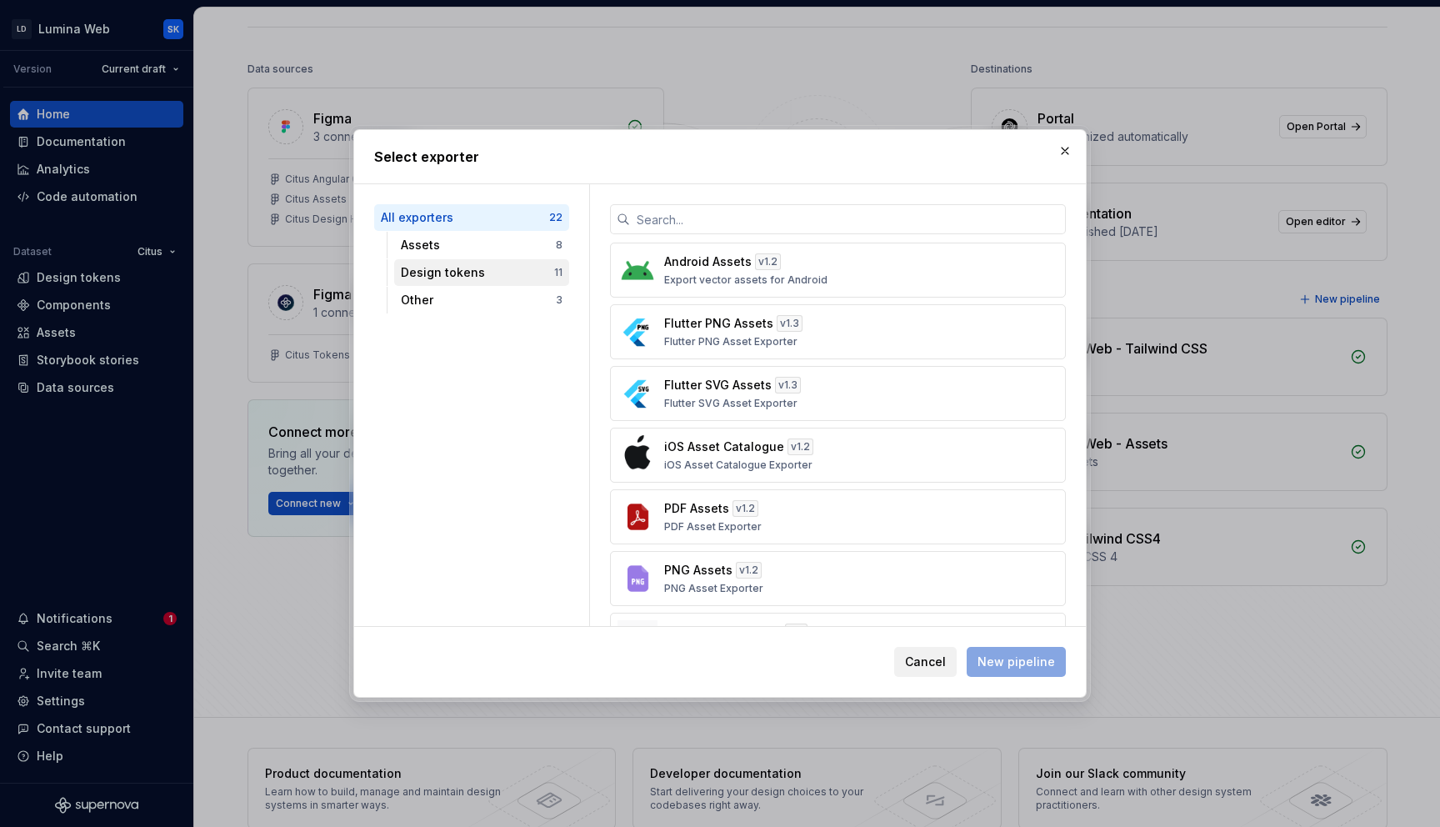
click at [499, 263] on div "Design tokens 11" at bounding box center [481, 272] width 175 height 27
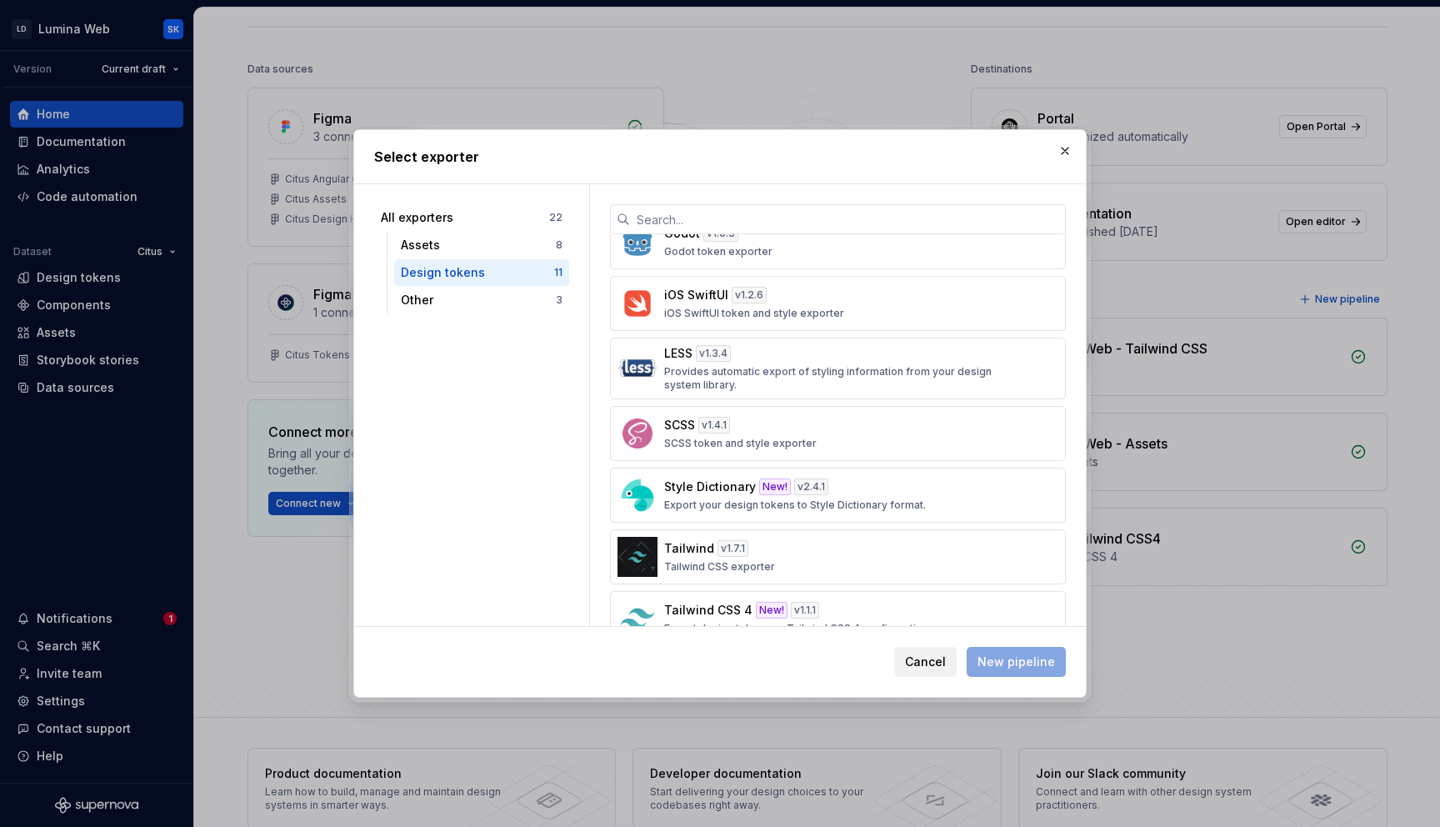
scroll to position [313, 0]
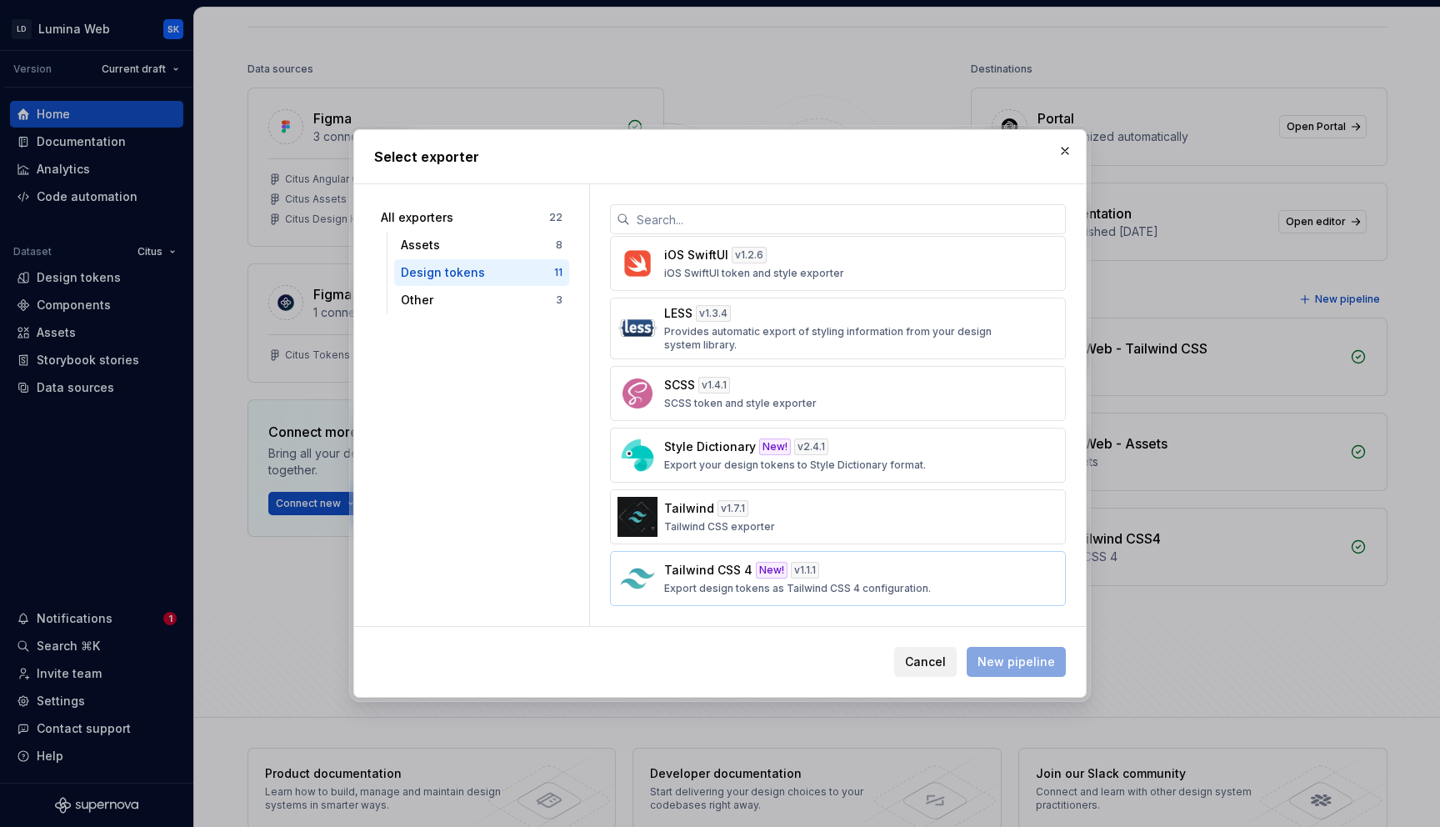
click at [791, 567] on div "v 1.1.1" at bounding box center [805, 570] width 28 height 17
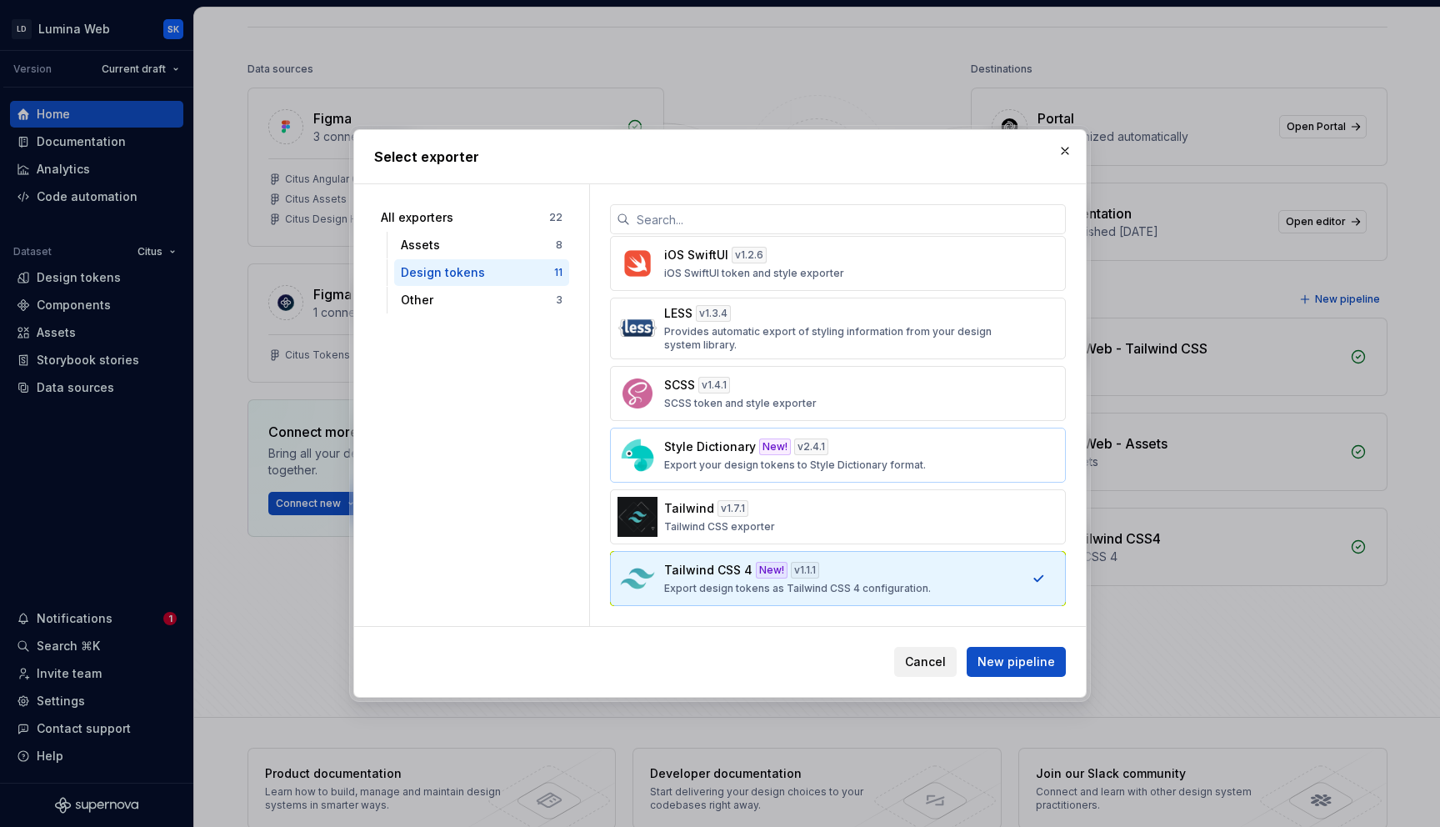
click at [852, 442] on div "Style Dictionary New! v 2.4.1 Export your design tokens to Style Dictionary for…" at bounding box center [833, 454] width 338 height 33
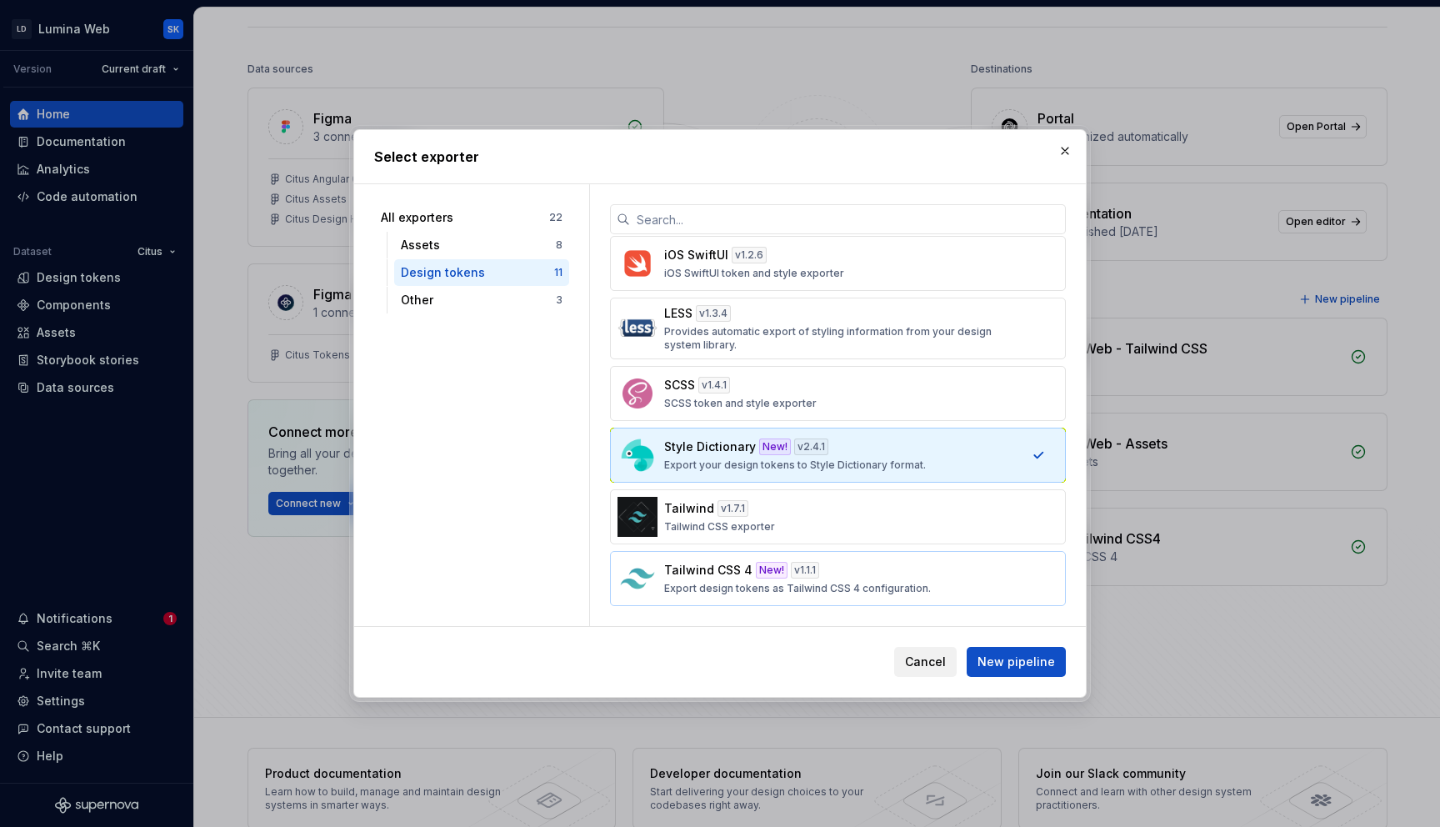
click at [833, 561] on button "Tailwind CSS 4 New! v 1.1.1 Export design tokens as Tailwind CSS 4 configuratio…" at bounding box center [838, 578] width 456 height 55
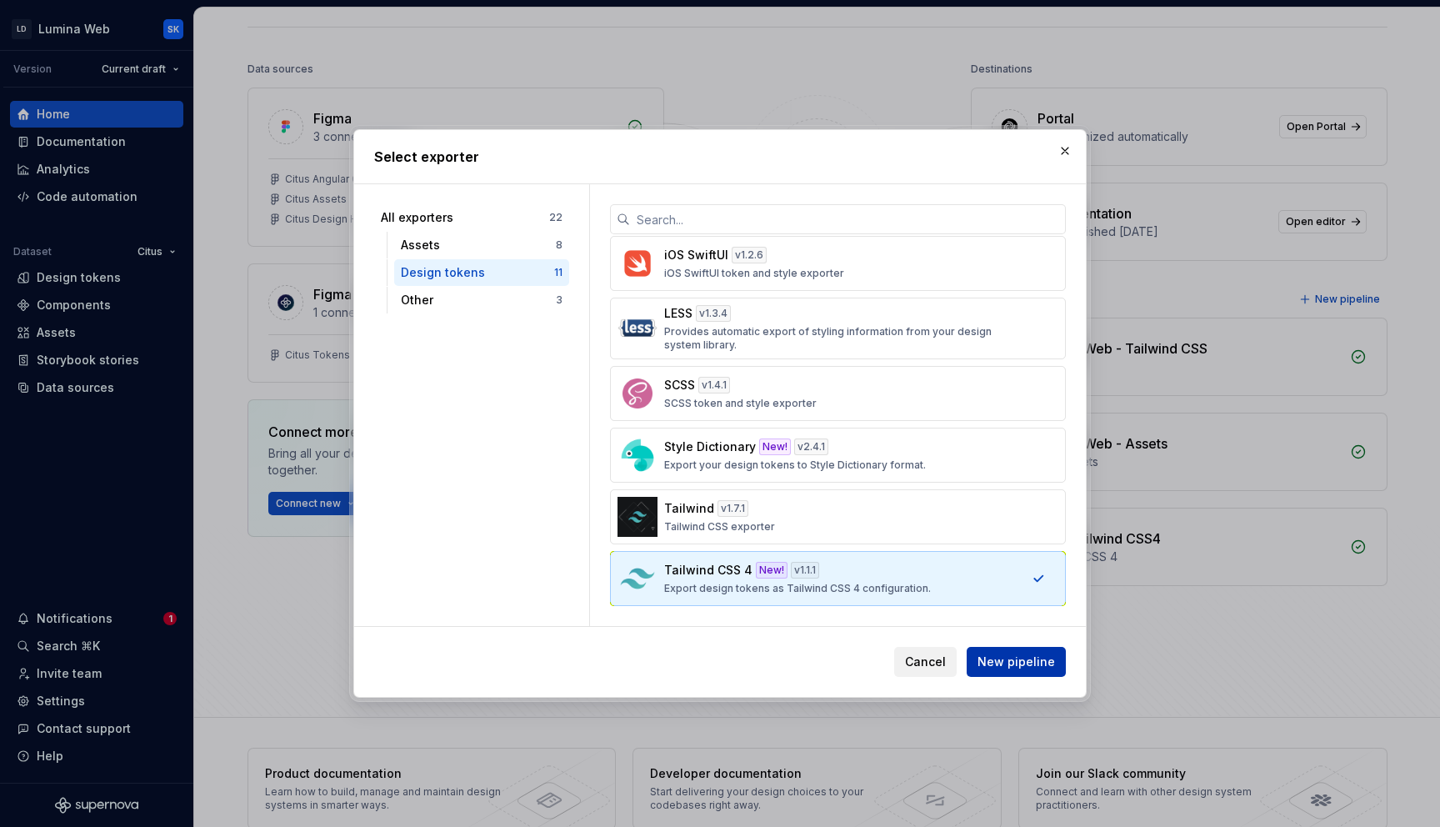
click at [1027, 667] on span "New pipeline" at bounding box center [1017, 661] width 78 height 17
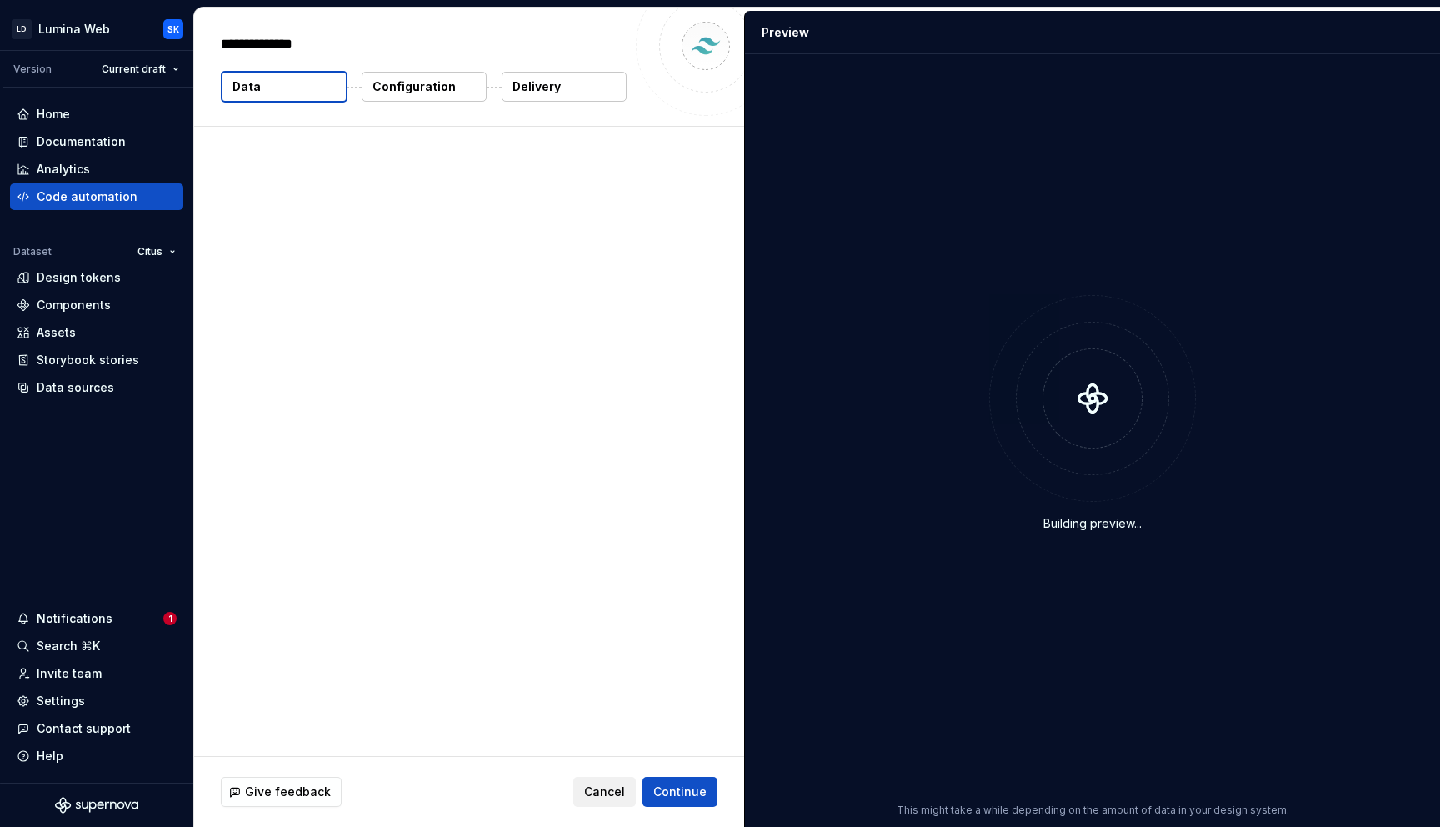
type textarea "*"
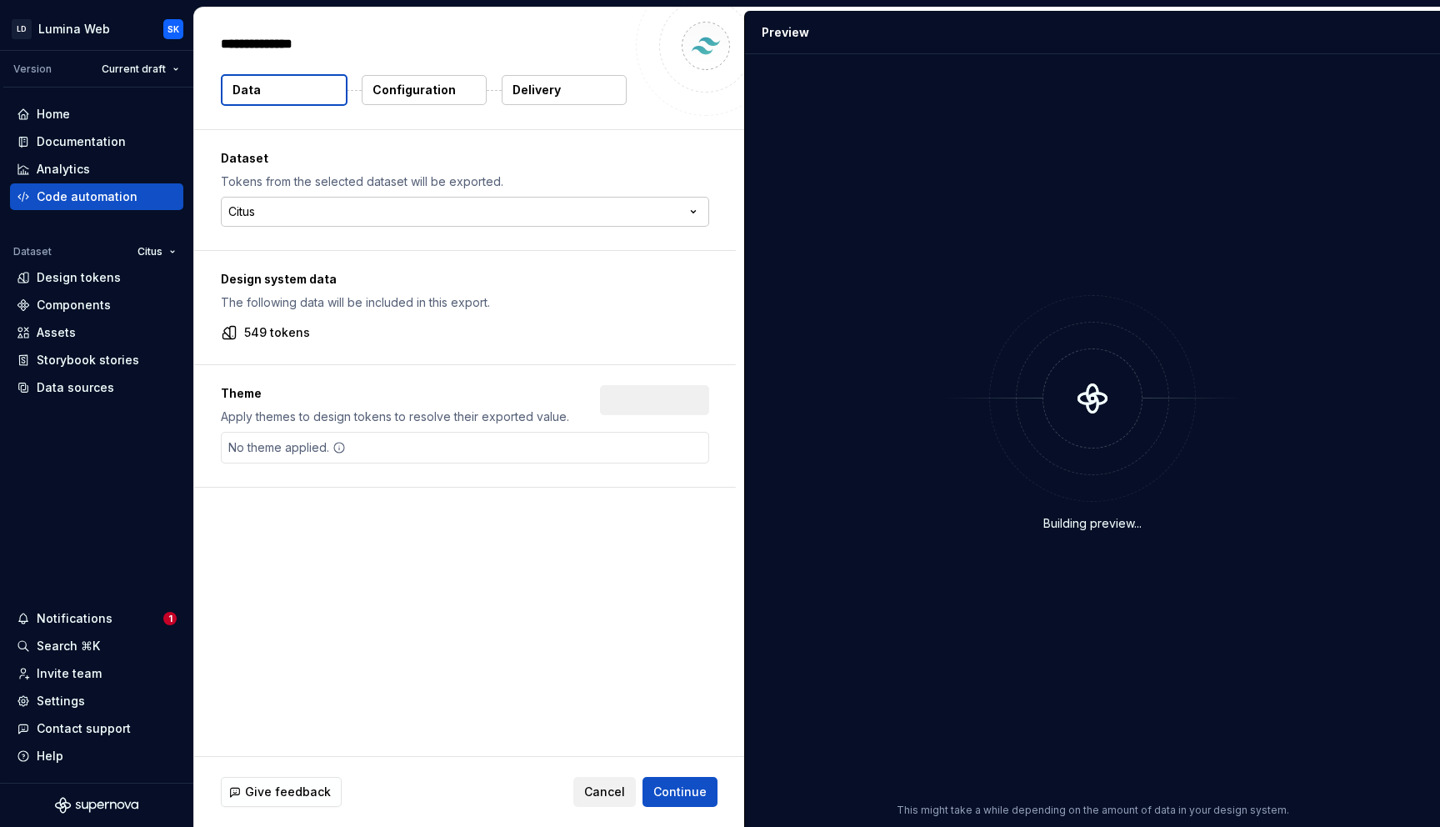
click at [264, 208] on html "**********" at bounding box center [720, 413] width 1440 height 827
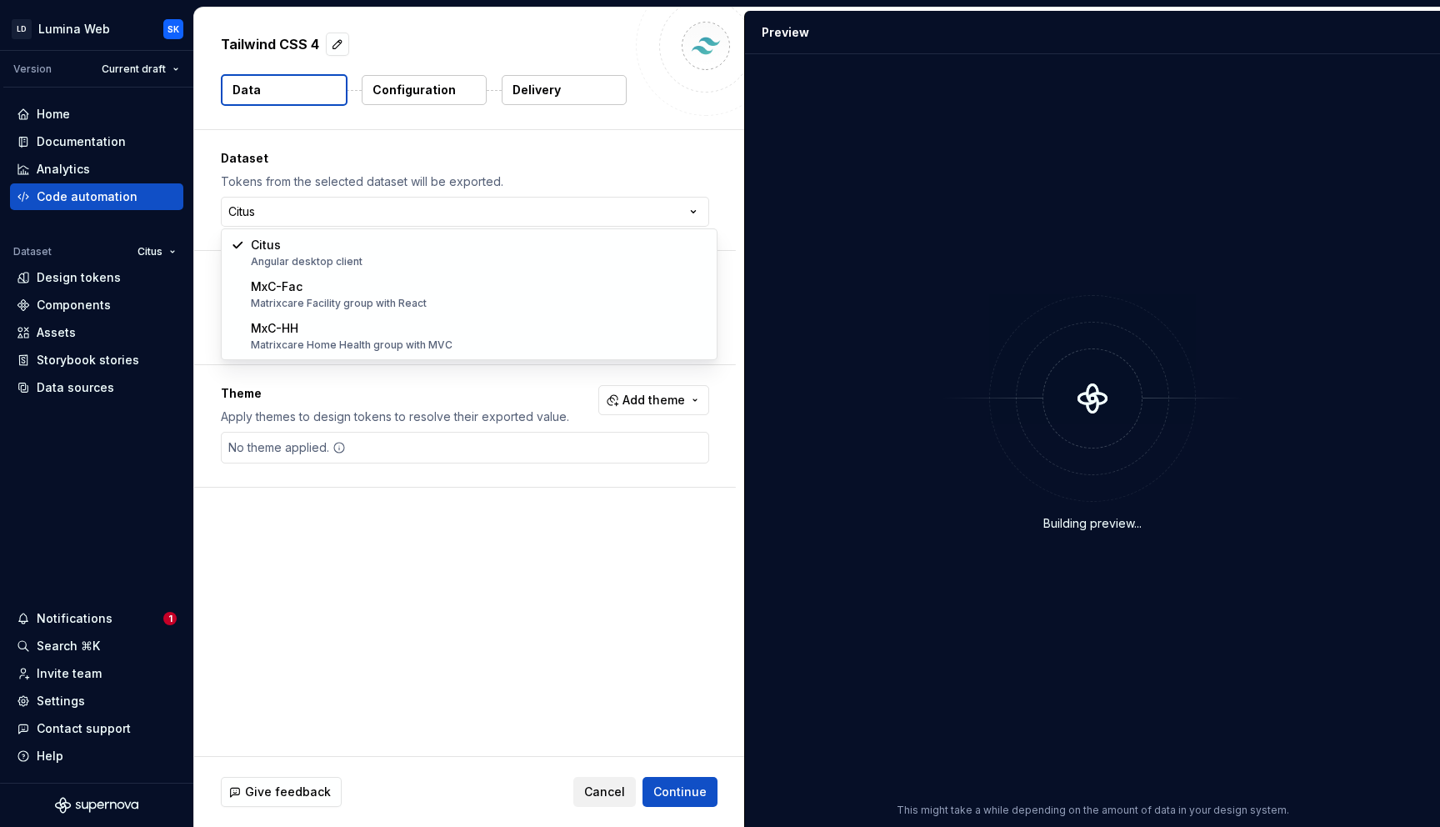
select select "**********"
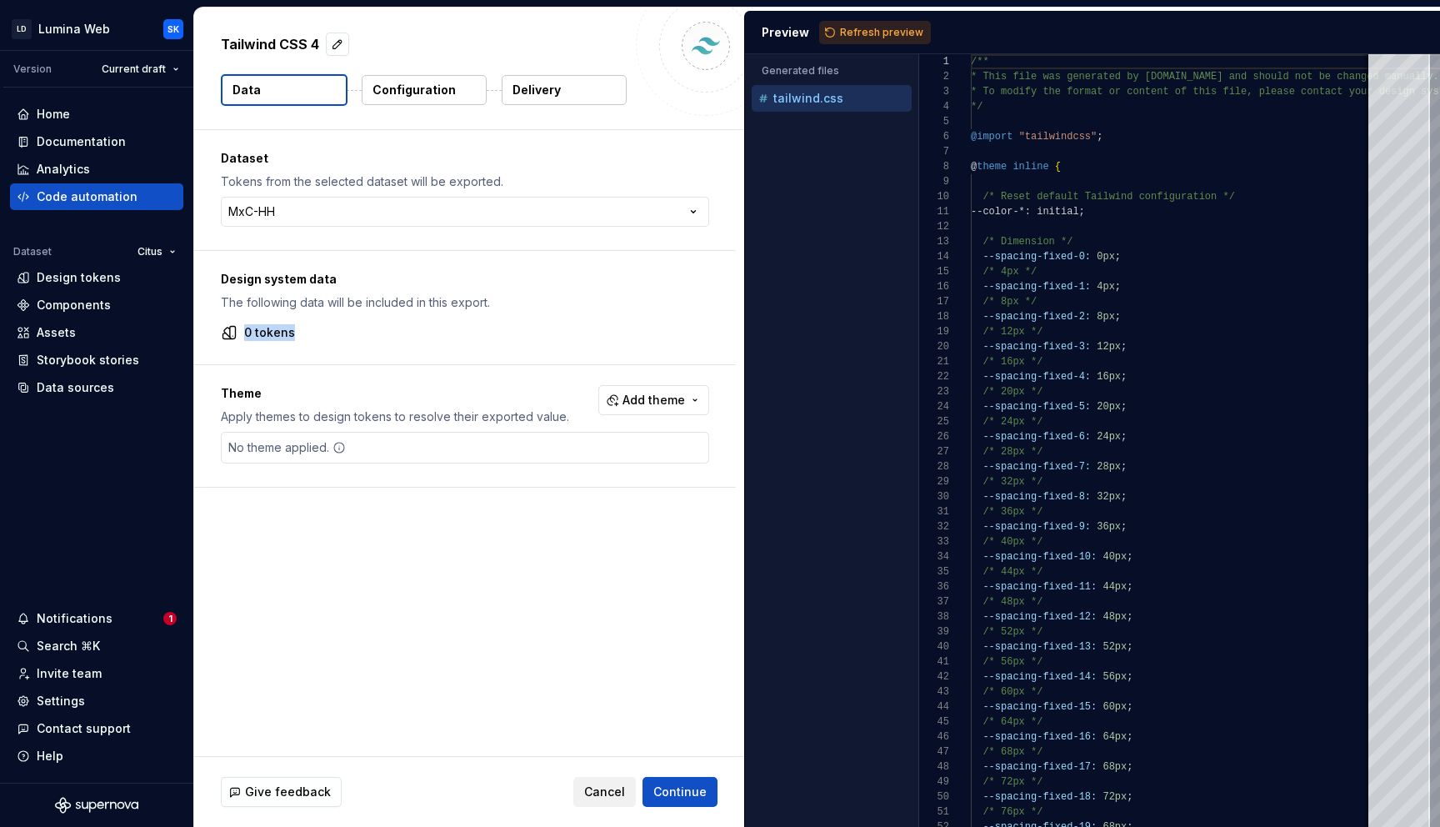
drag, startPoint x: 243, startPoint y: 328, endPoint x: 334, endPoint y: 332, distance: 91.7
click at [334, 331] on div "0 tokens" at bounding box center [465, 332] width 488 height 17
click at [174, 239] on html "LD Lumina Web SK Version Current draft Home Documentation Analytics Code automa…" at bounding box center [720, 413] width 1440 height 827
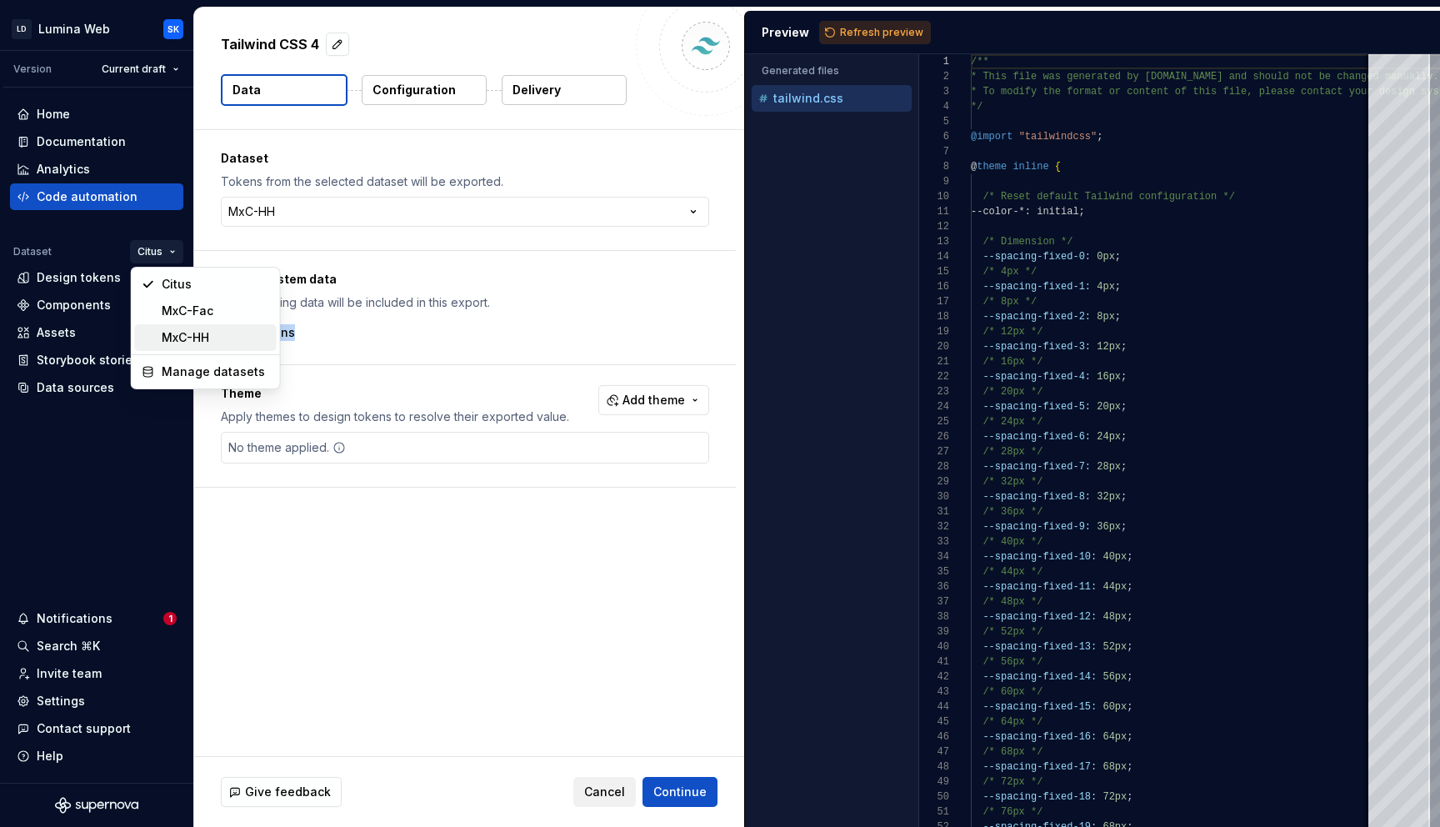
click at [176, 331] on div "MxC-HH" at bounding box center [216, 337] width 108 height 17
